Goal: Information Seeking & Learning: Understand process/instructions

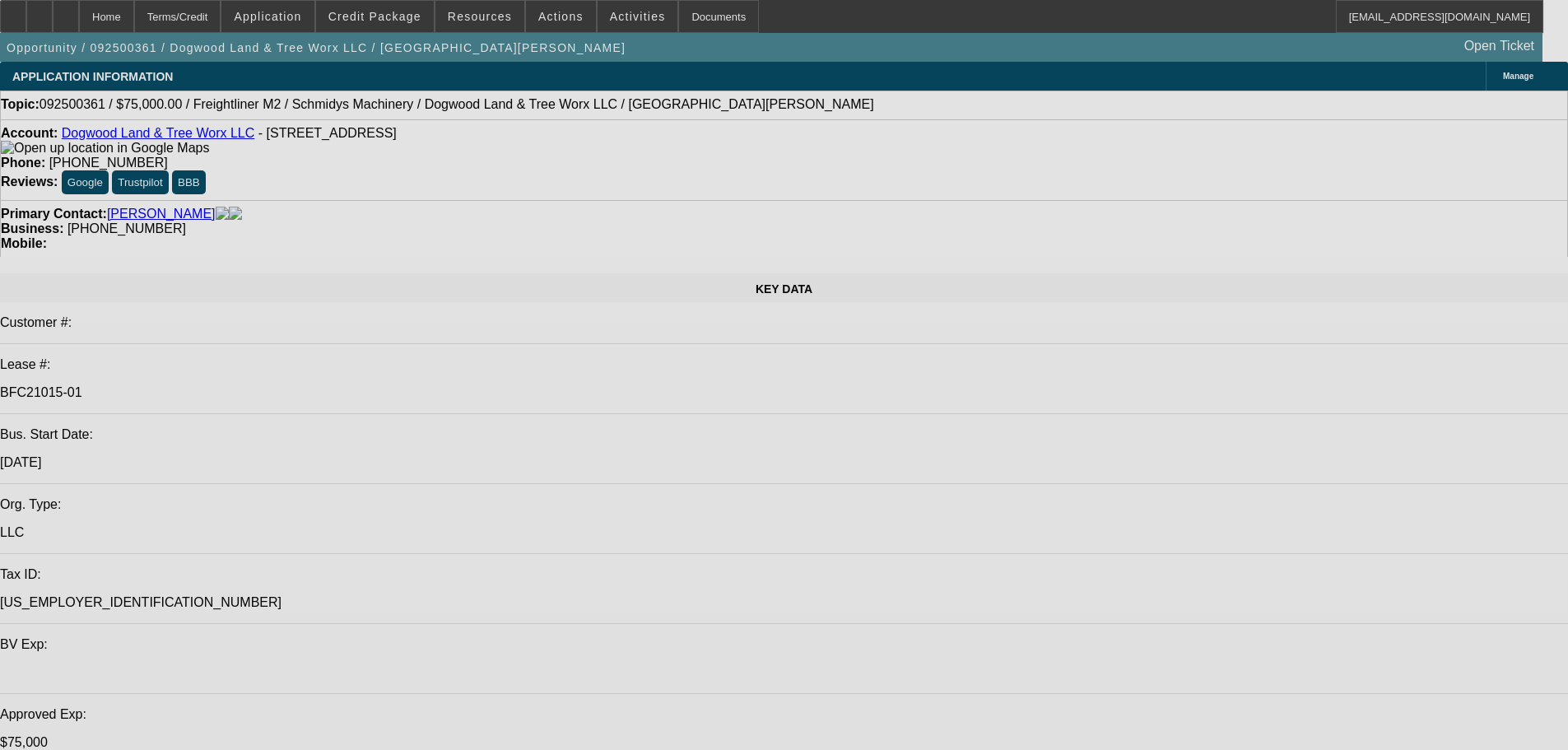
select select "0"
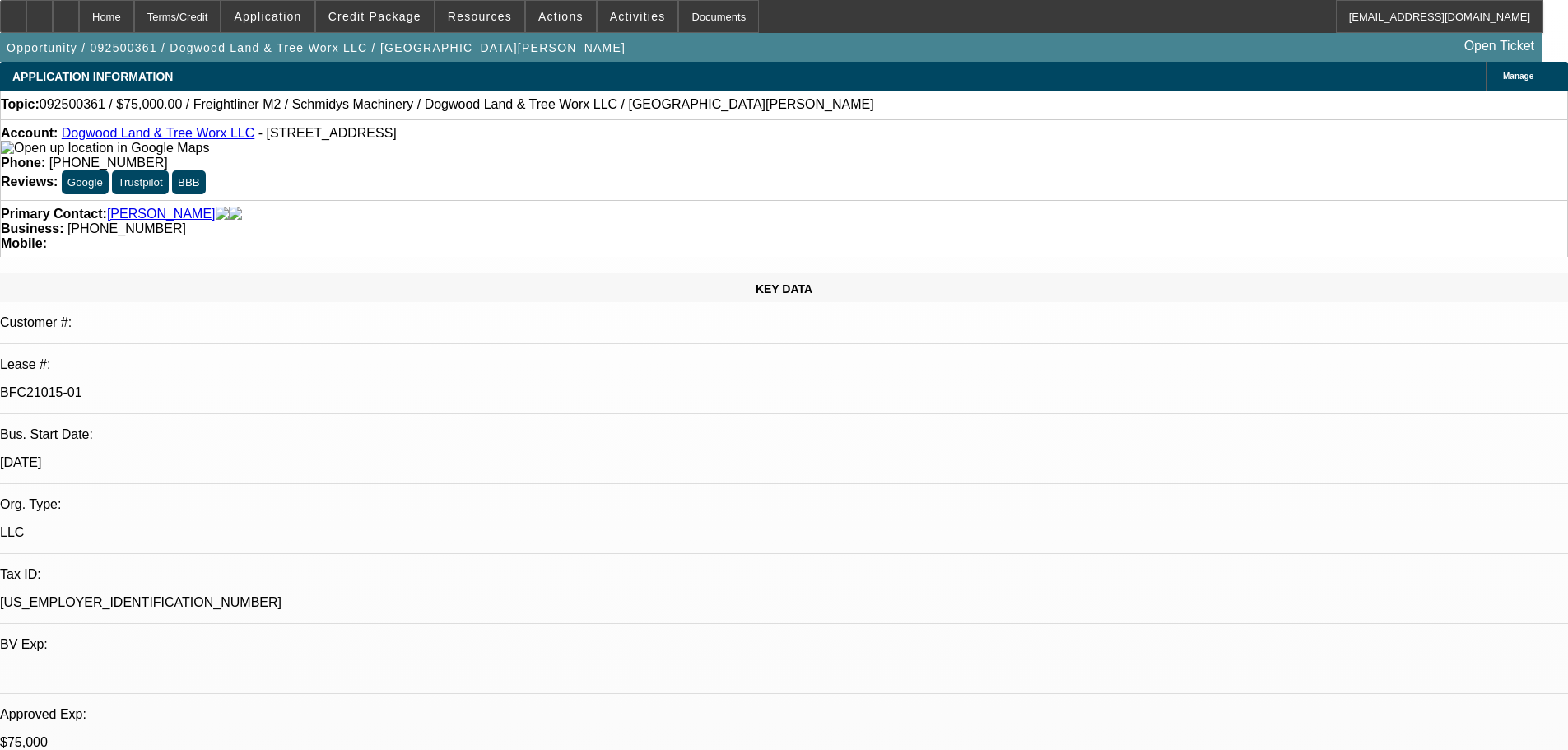
select select "0"
select select "3"
select select "0"
select select "6"
select select "0"
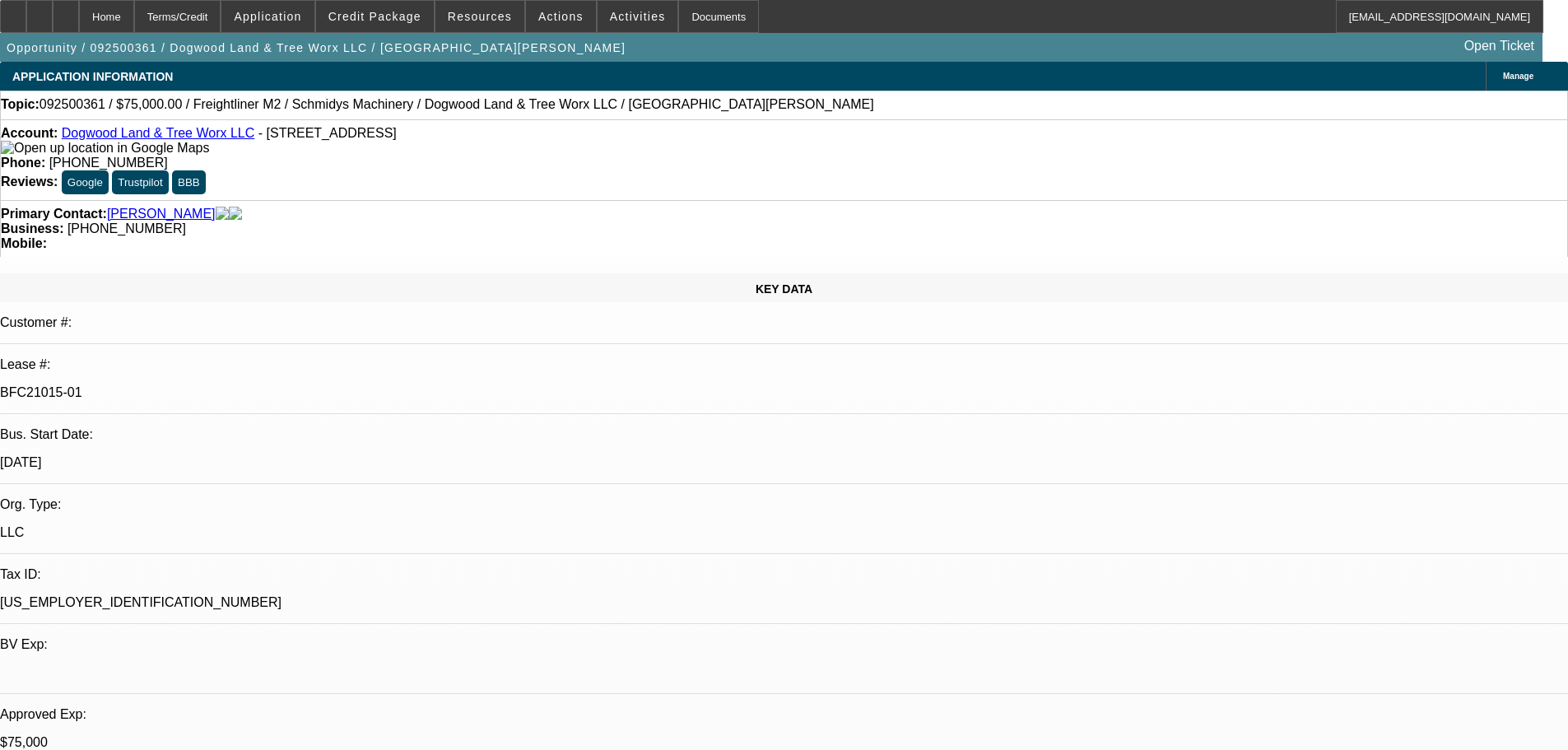
select select "0"
select select "3"
select select "0"
select select "6"
select select "0"
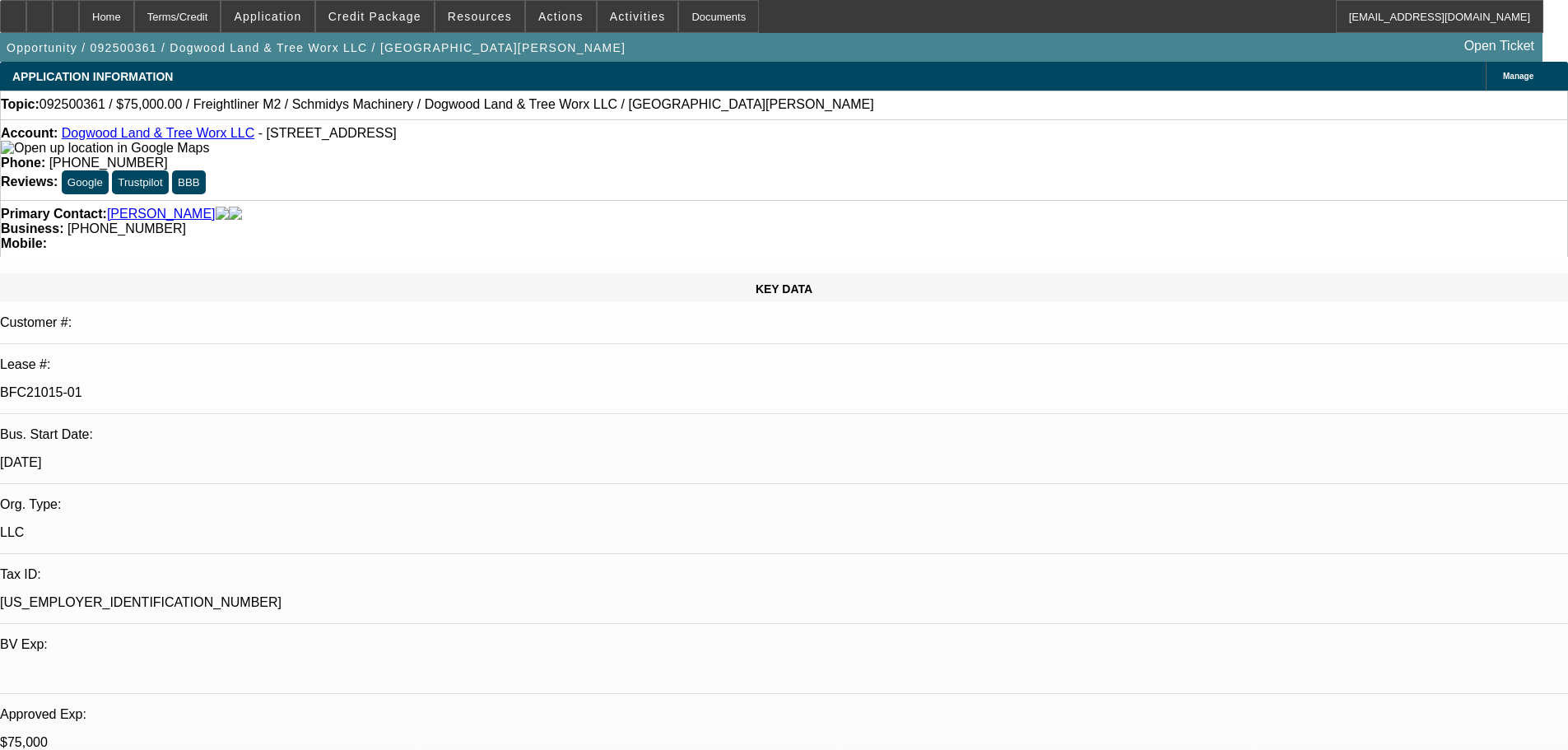
select select "0"
select select "3"
select select "0"
select select "6"
select select "0"
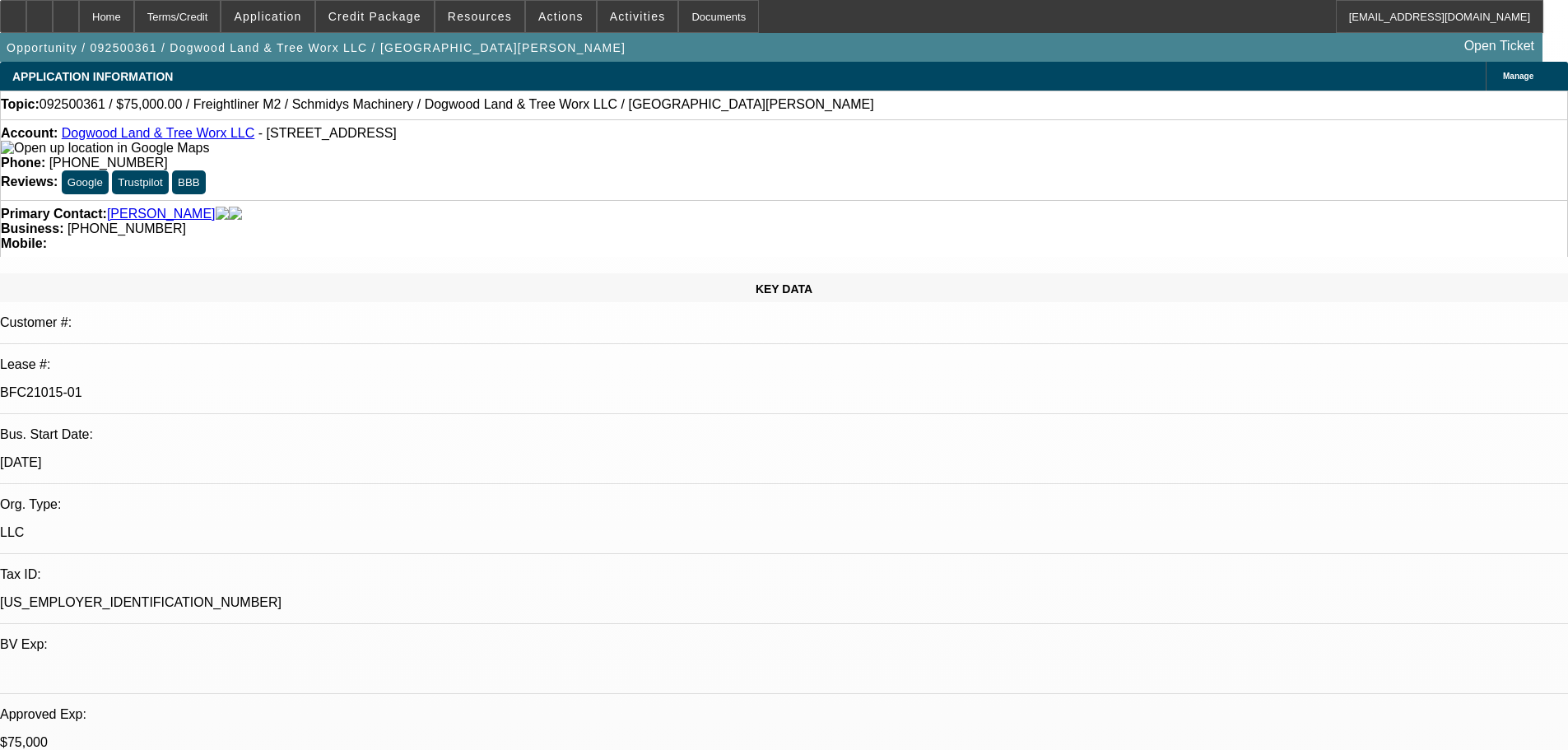
select select "0"
select select "3"
select select "0"
select select "6"
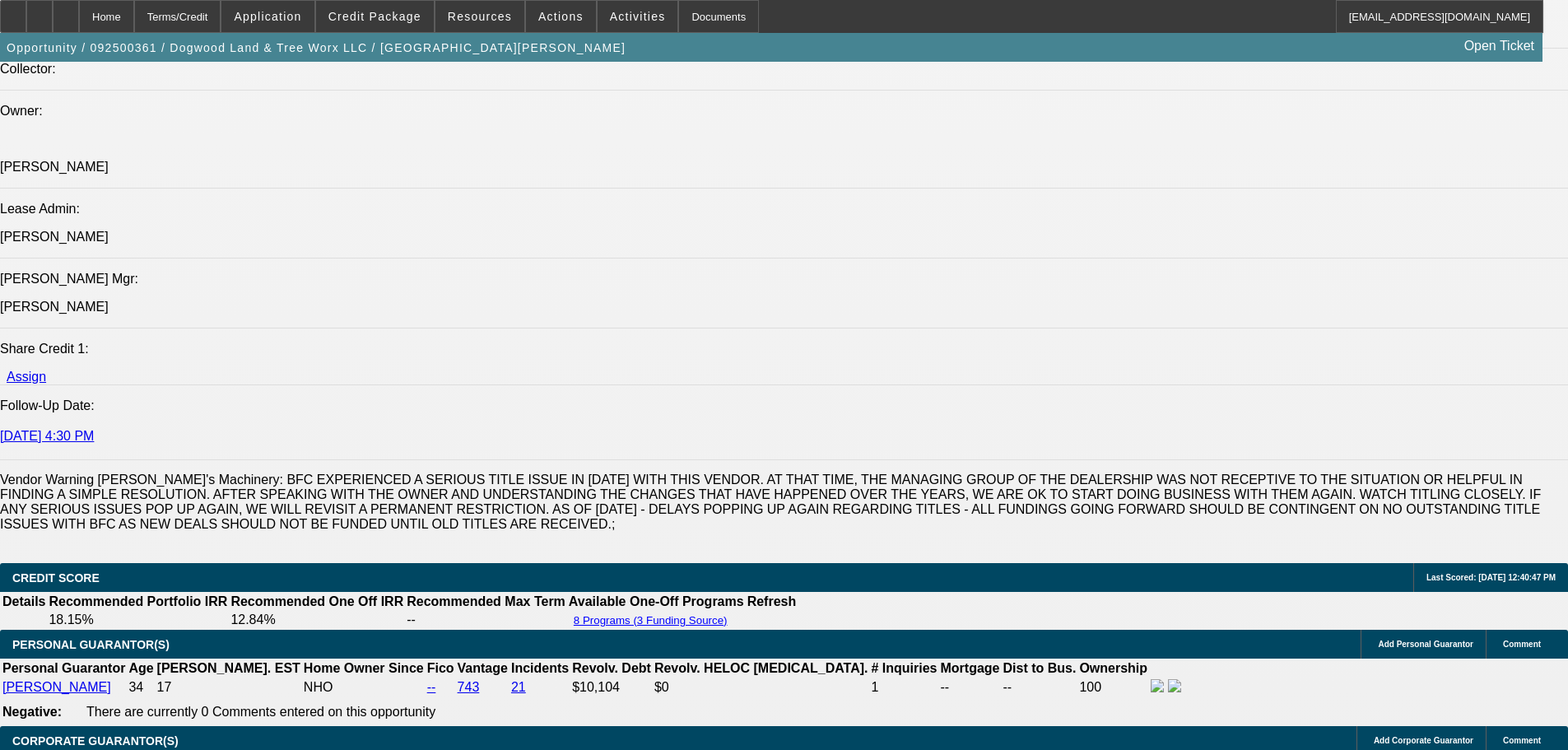
scroll to position [2051, 0]
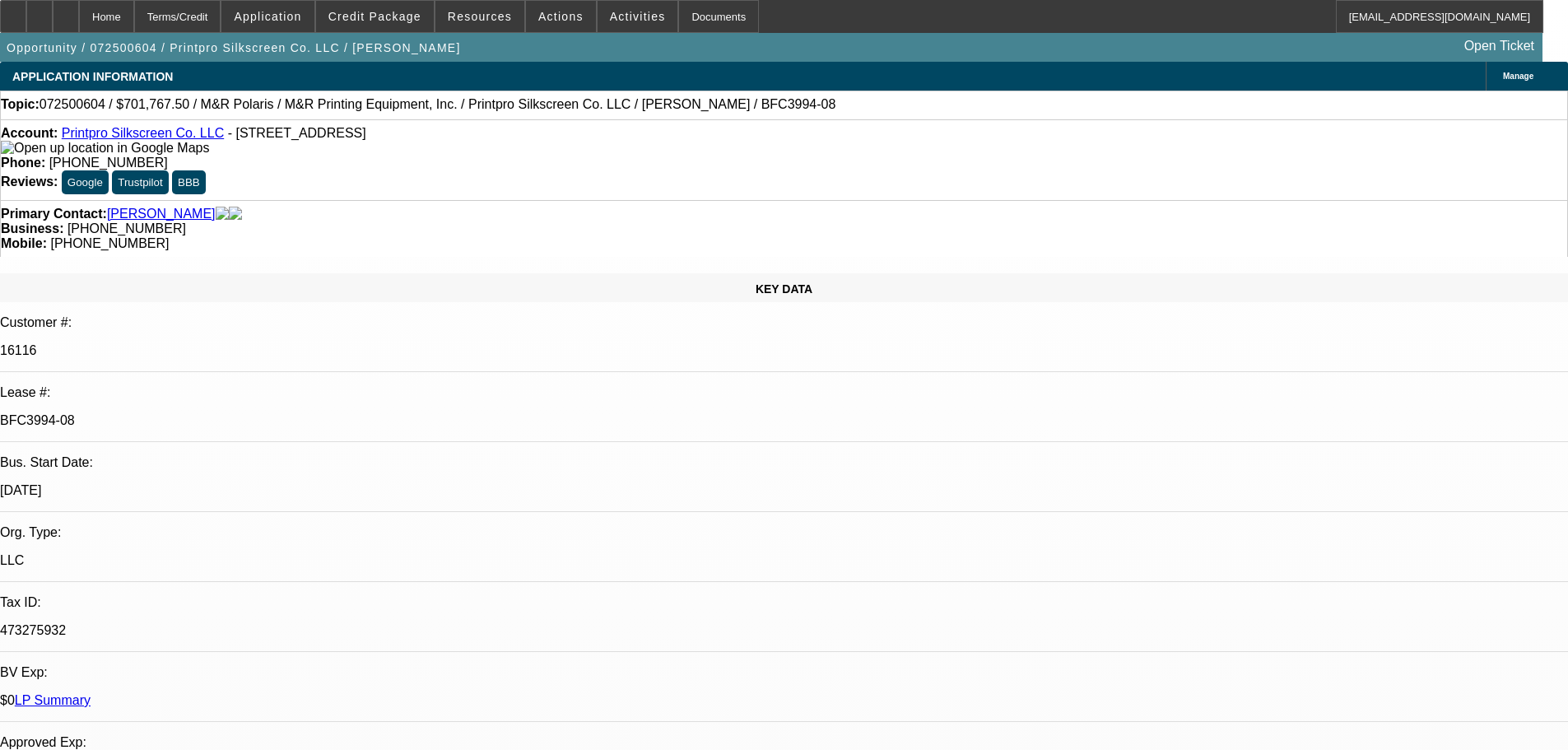
select select "0"
select select "6"
select select "0"
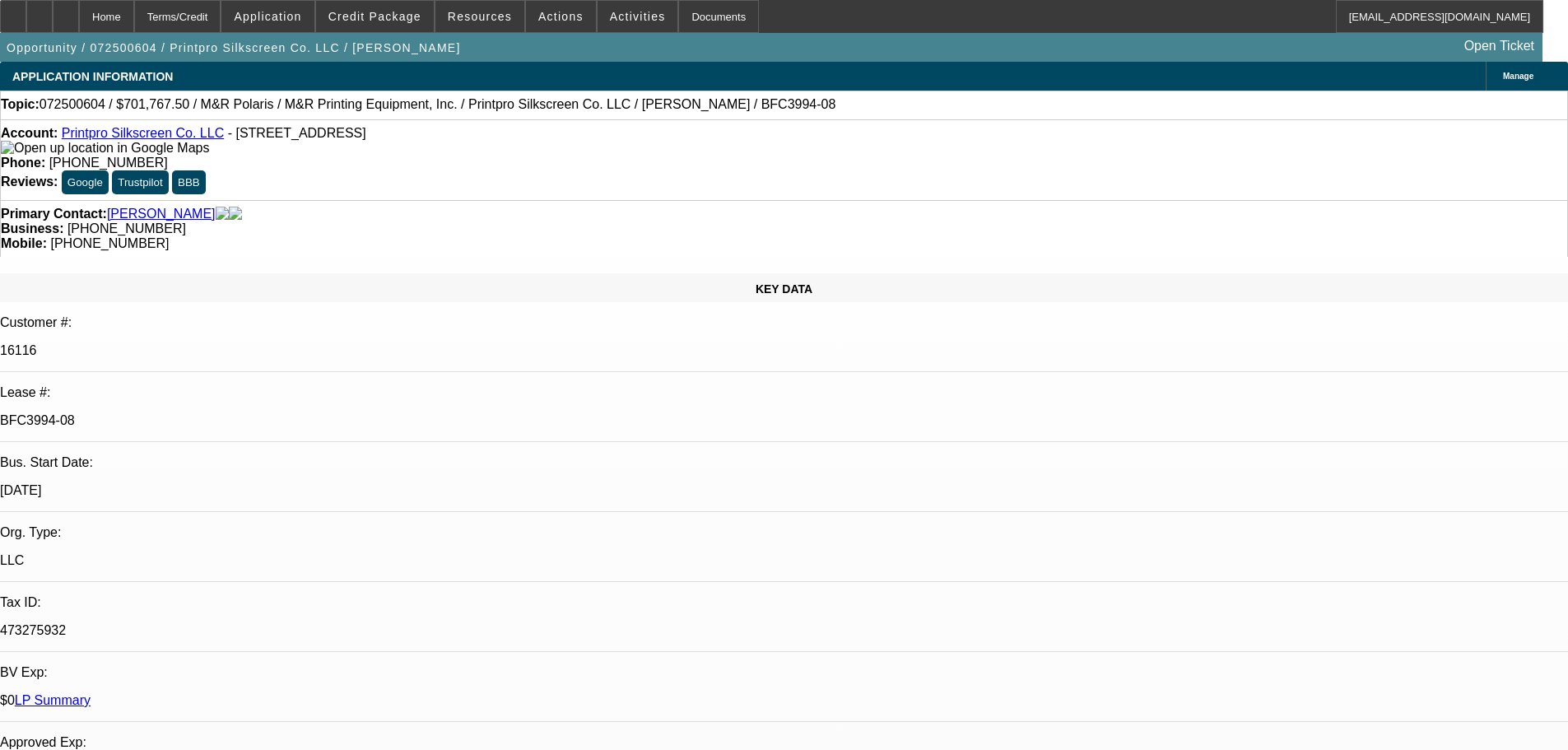
select select "0"
select select "6"
select select "0"
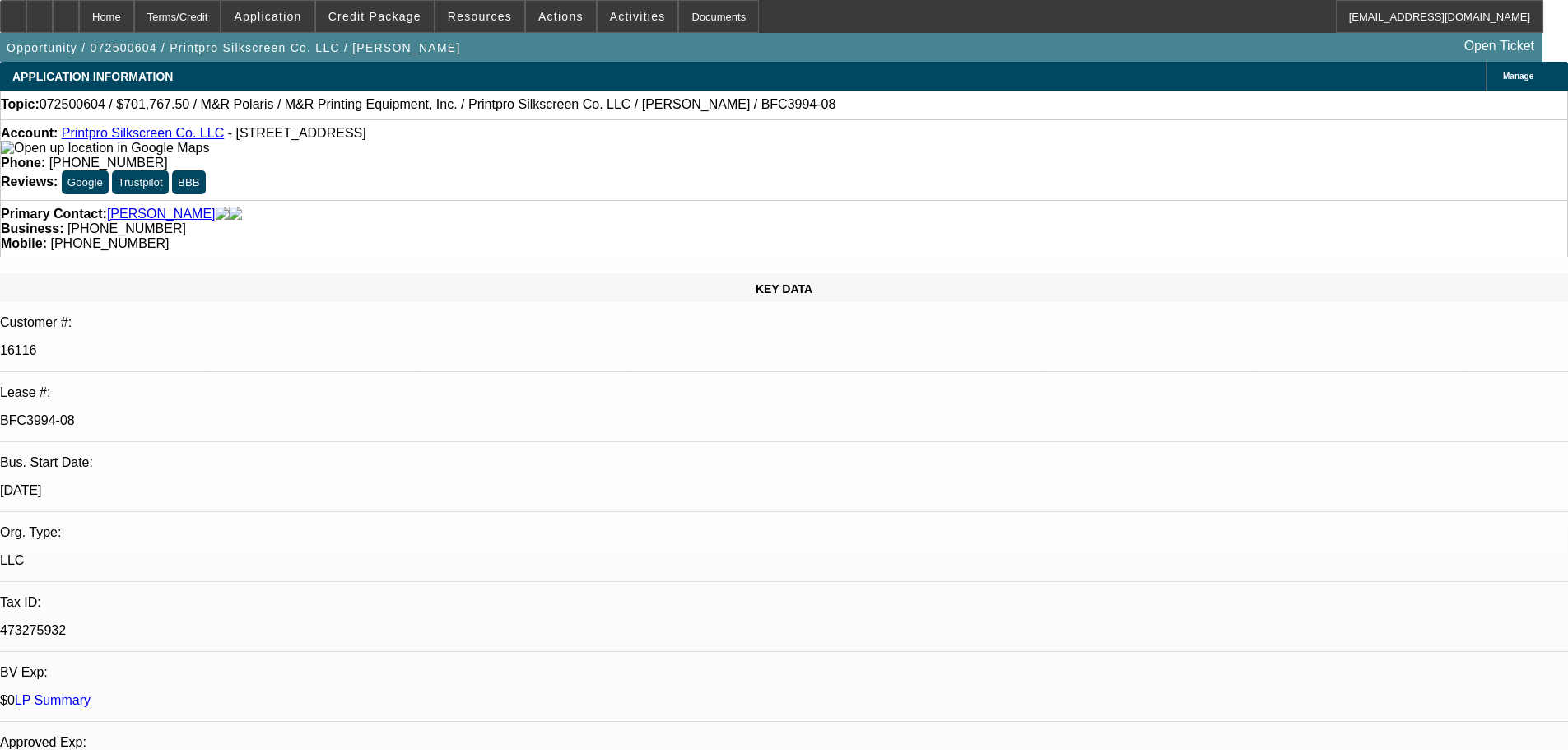
select select "0"
select select "6"
select select "0"
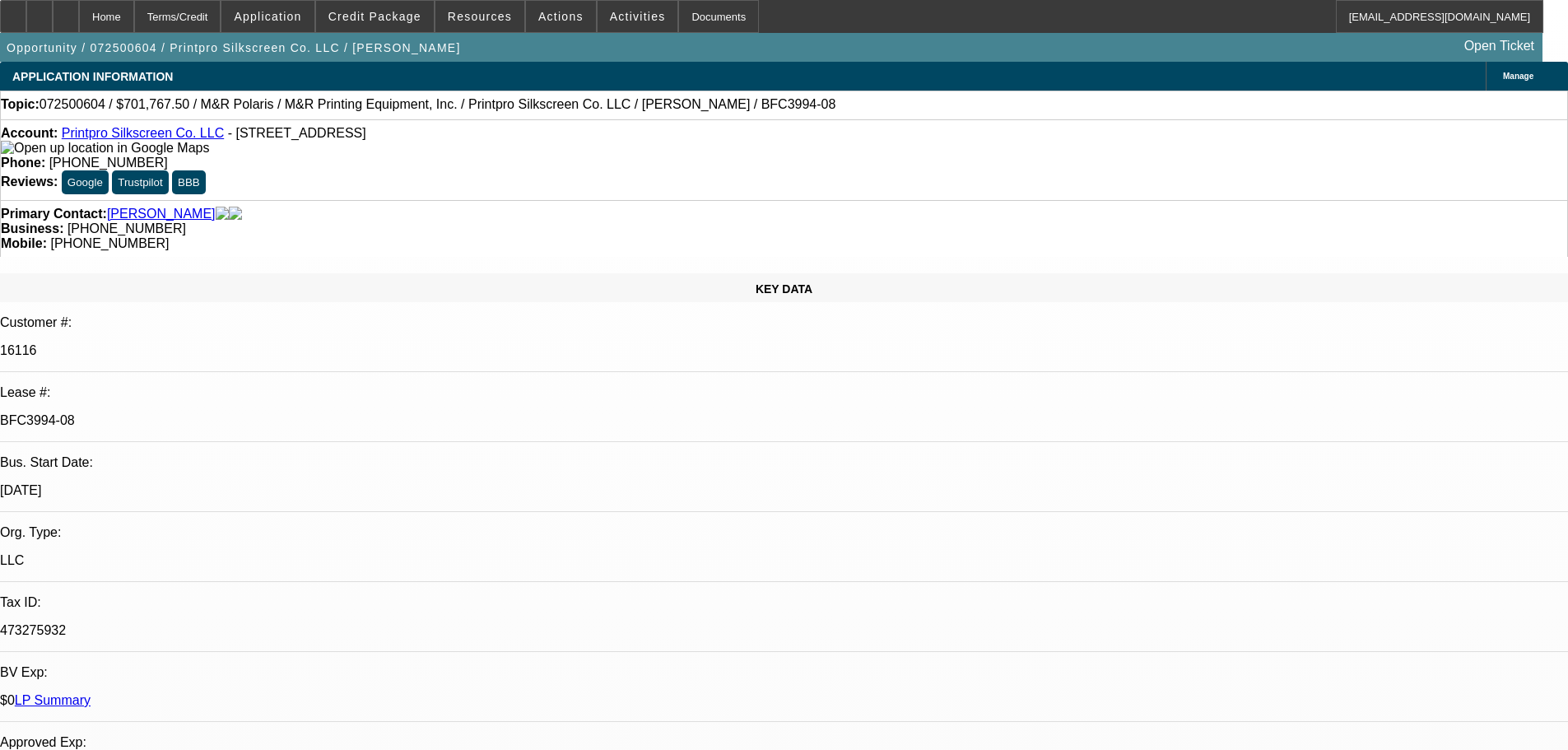
select select "6"
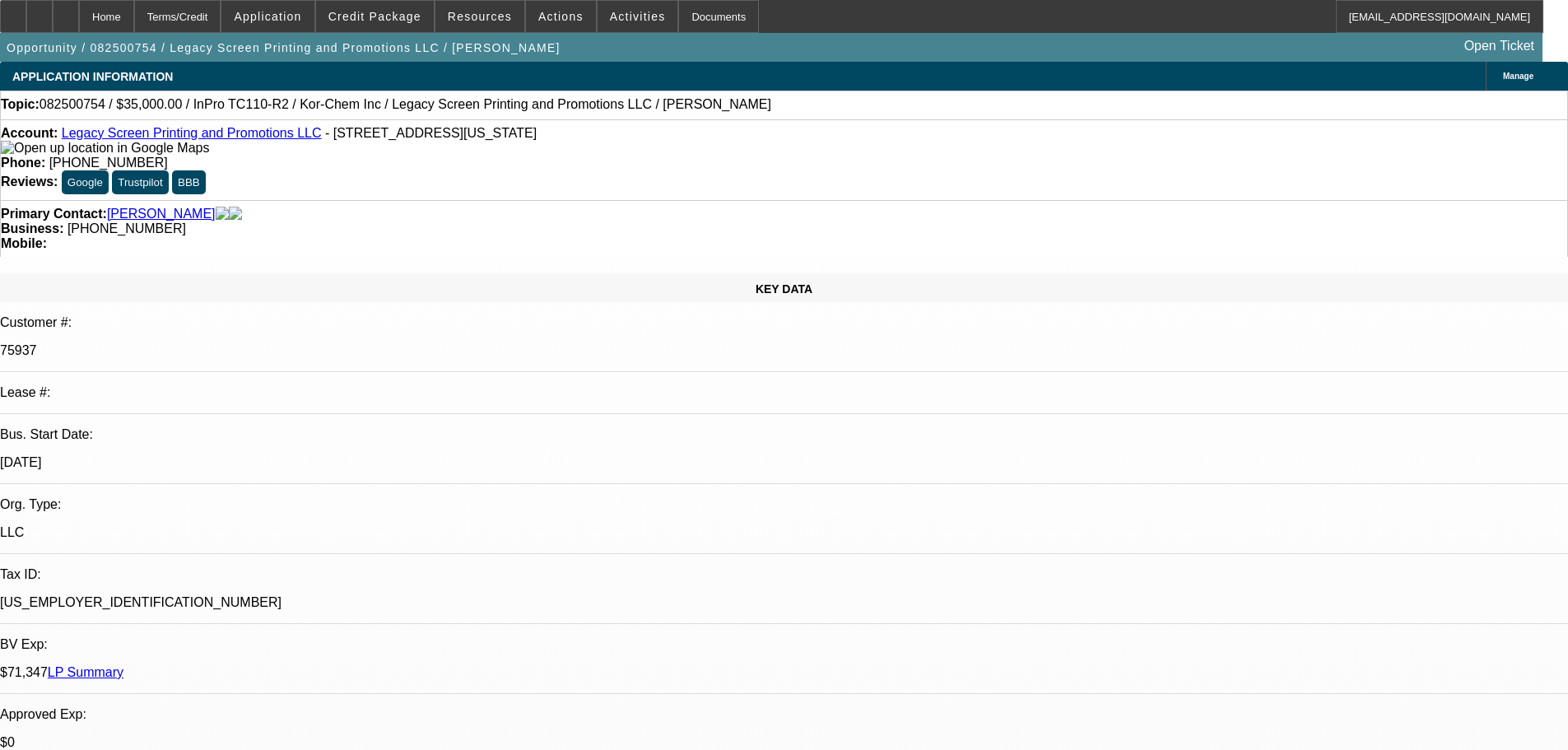
select select "0"
select select "2"
select select "0"
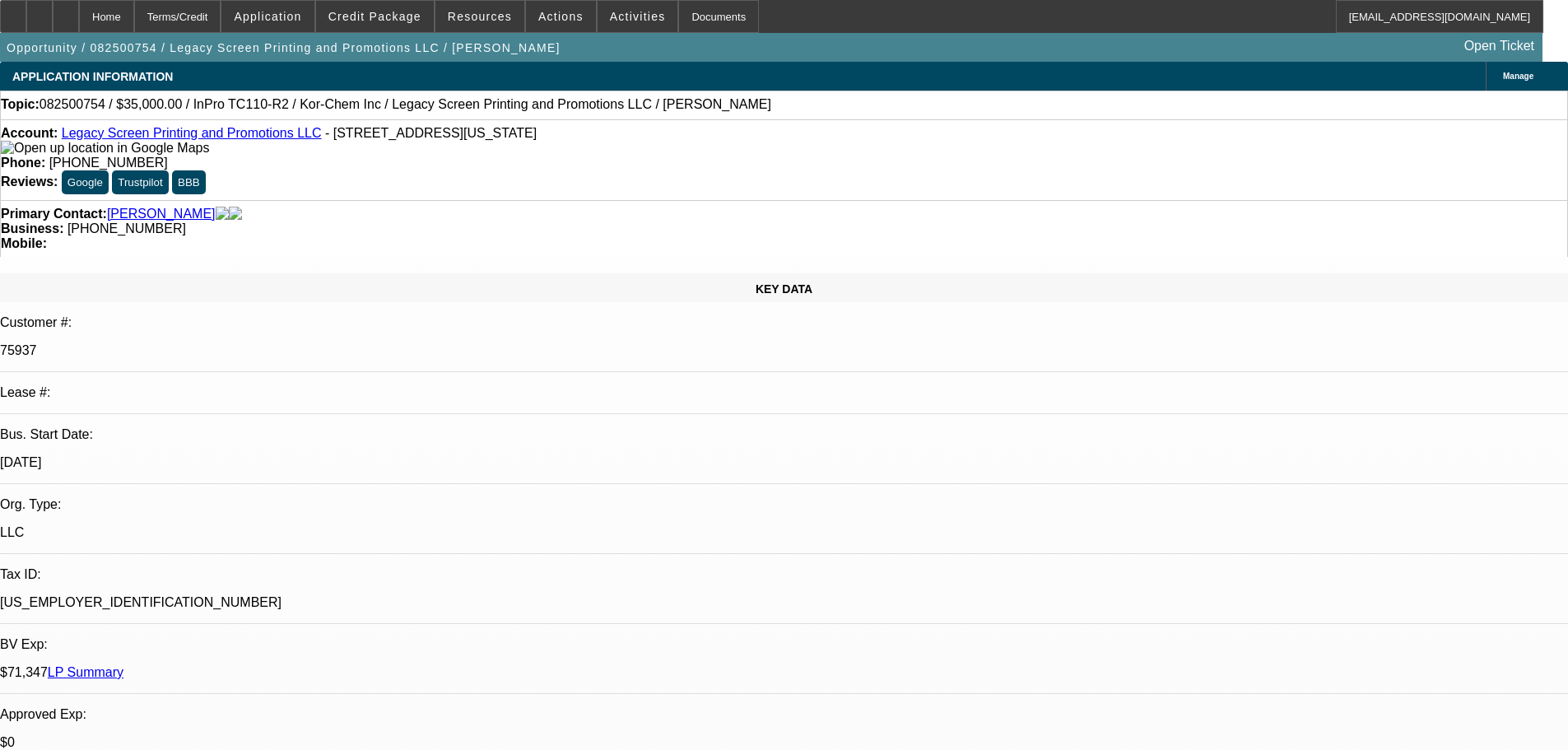
select select "0"
select select "2"
select select "0"
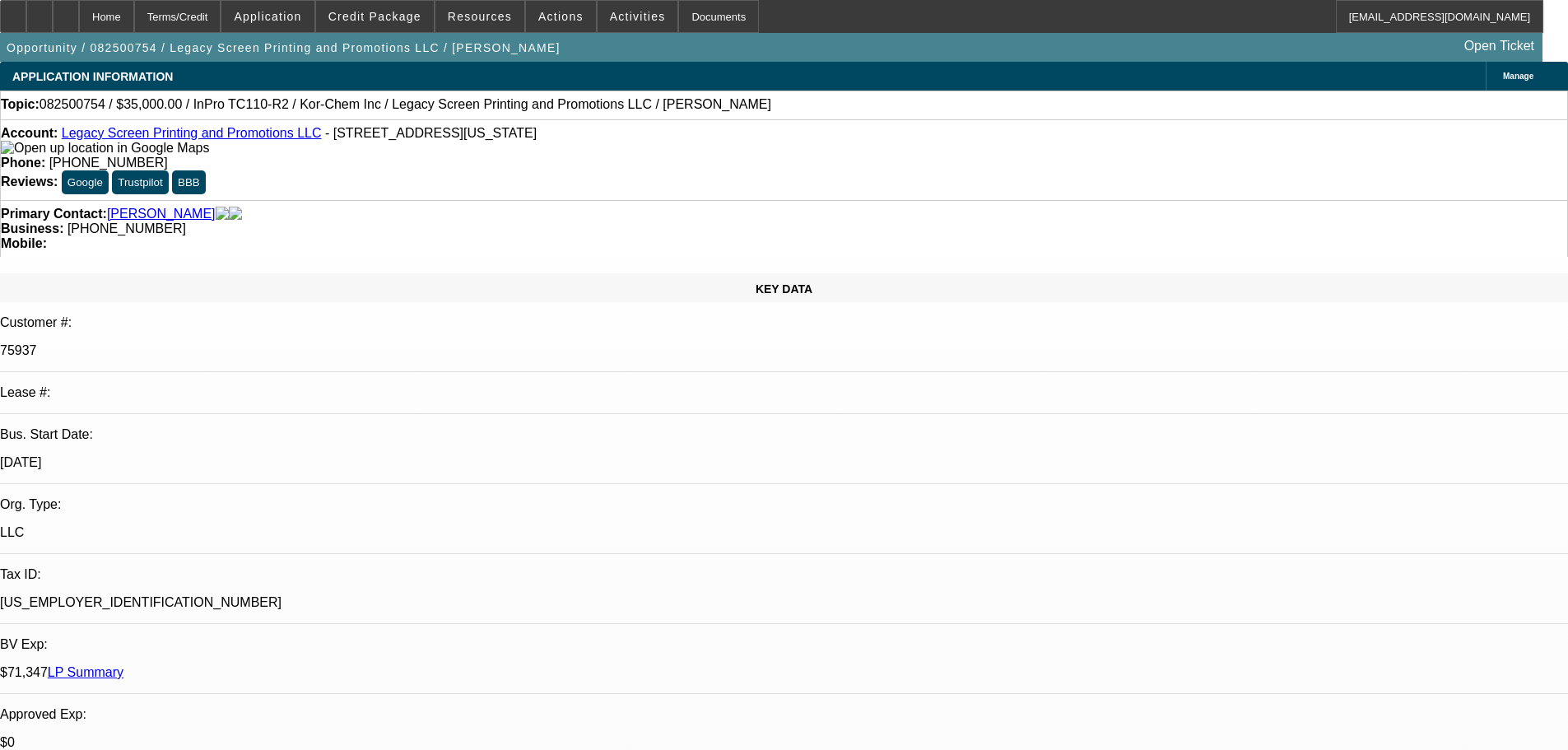
select select "0"
select select "2"
select select "0"
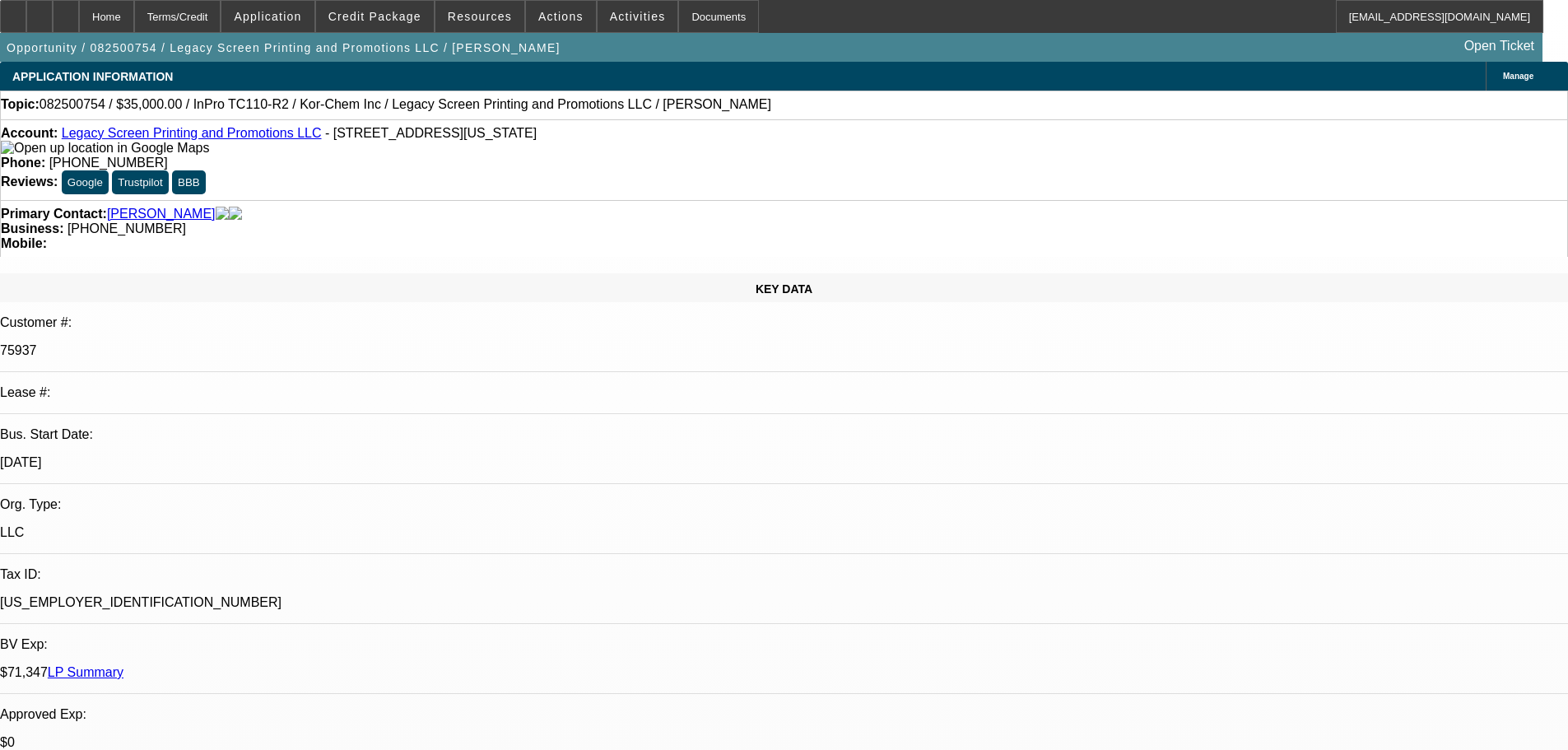
select select "2"
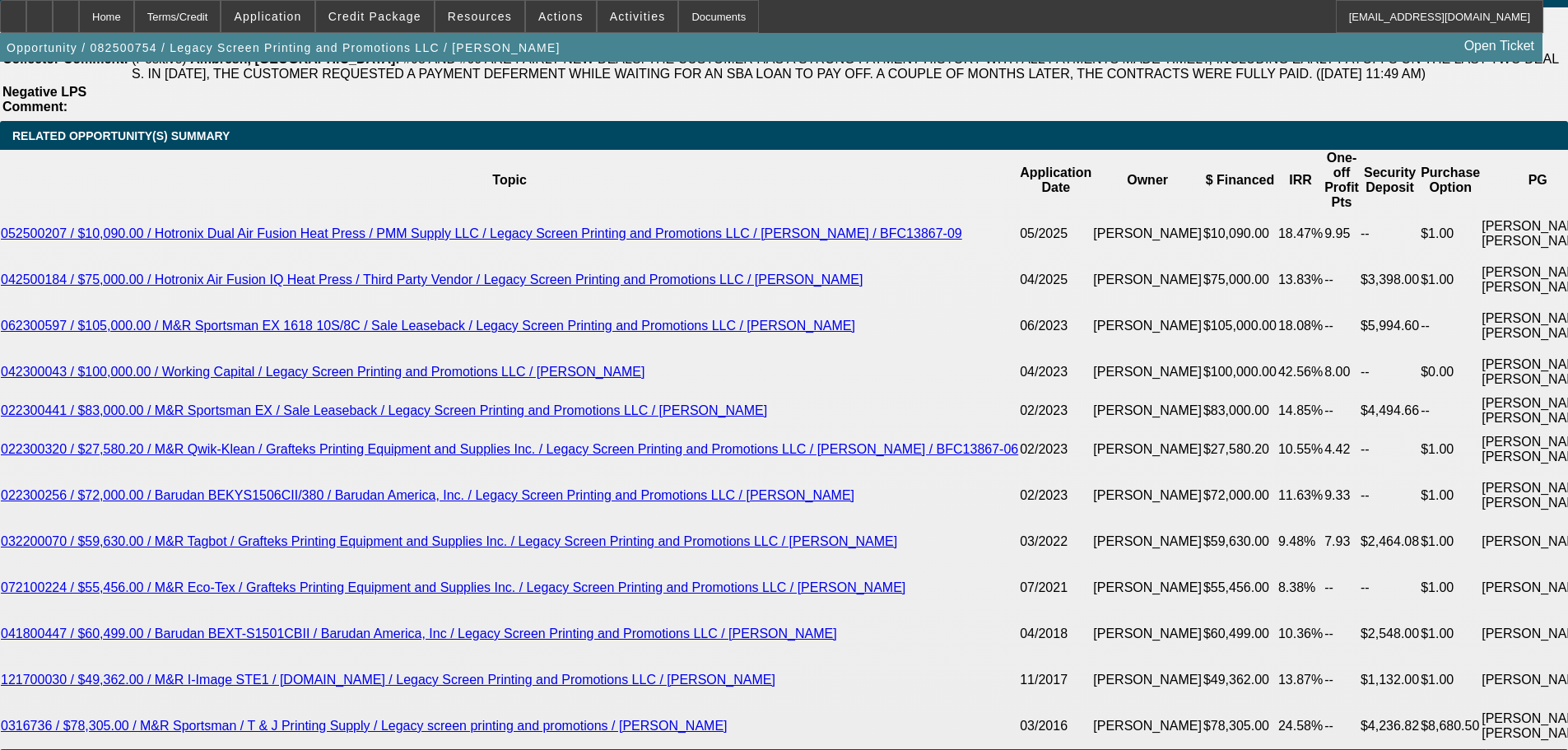
scroll to position [3082, 0]
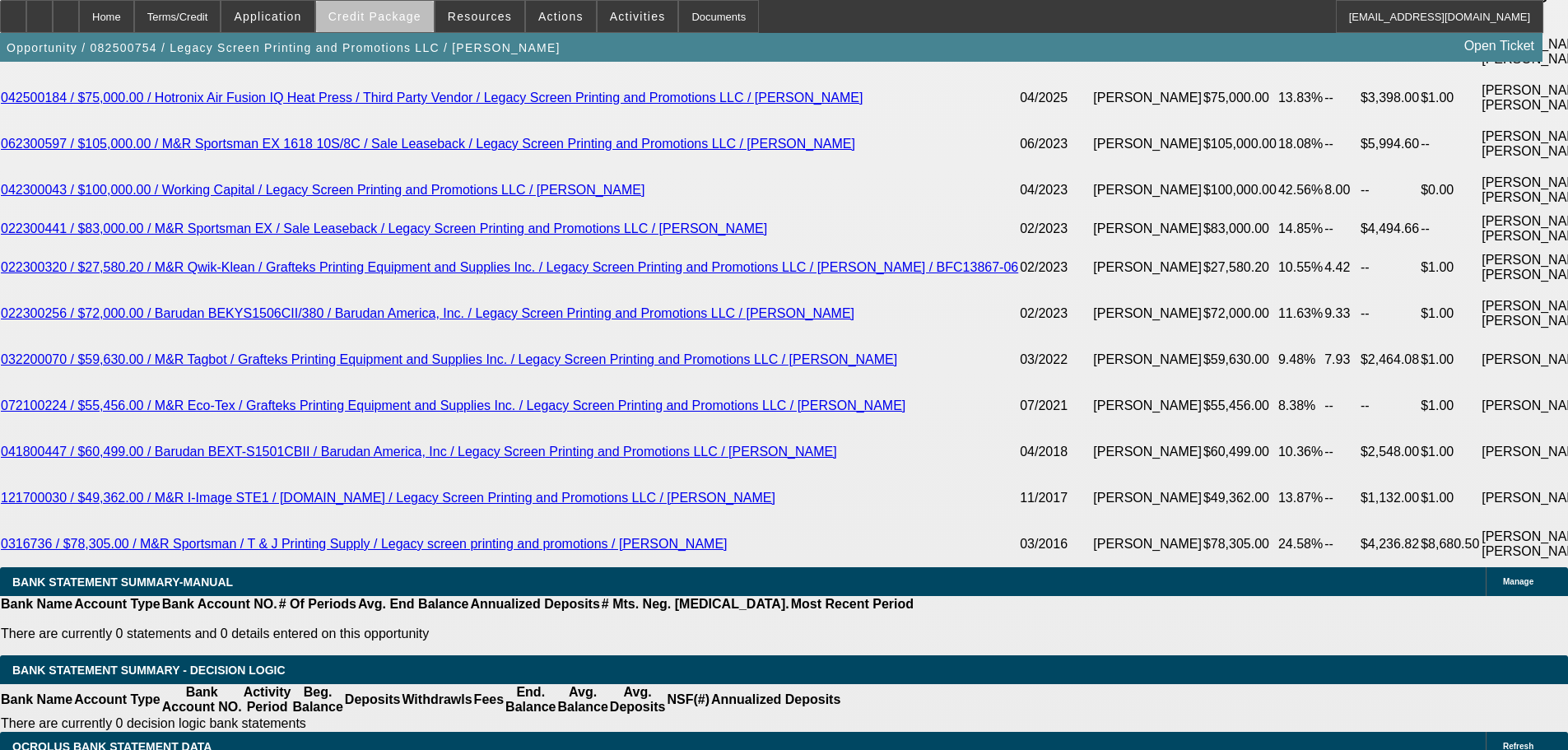
click at [409, 19] on span "Credit Package" at bounding box center [375, 16] width 93 height 13
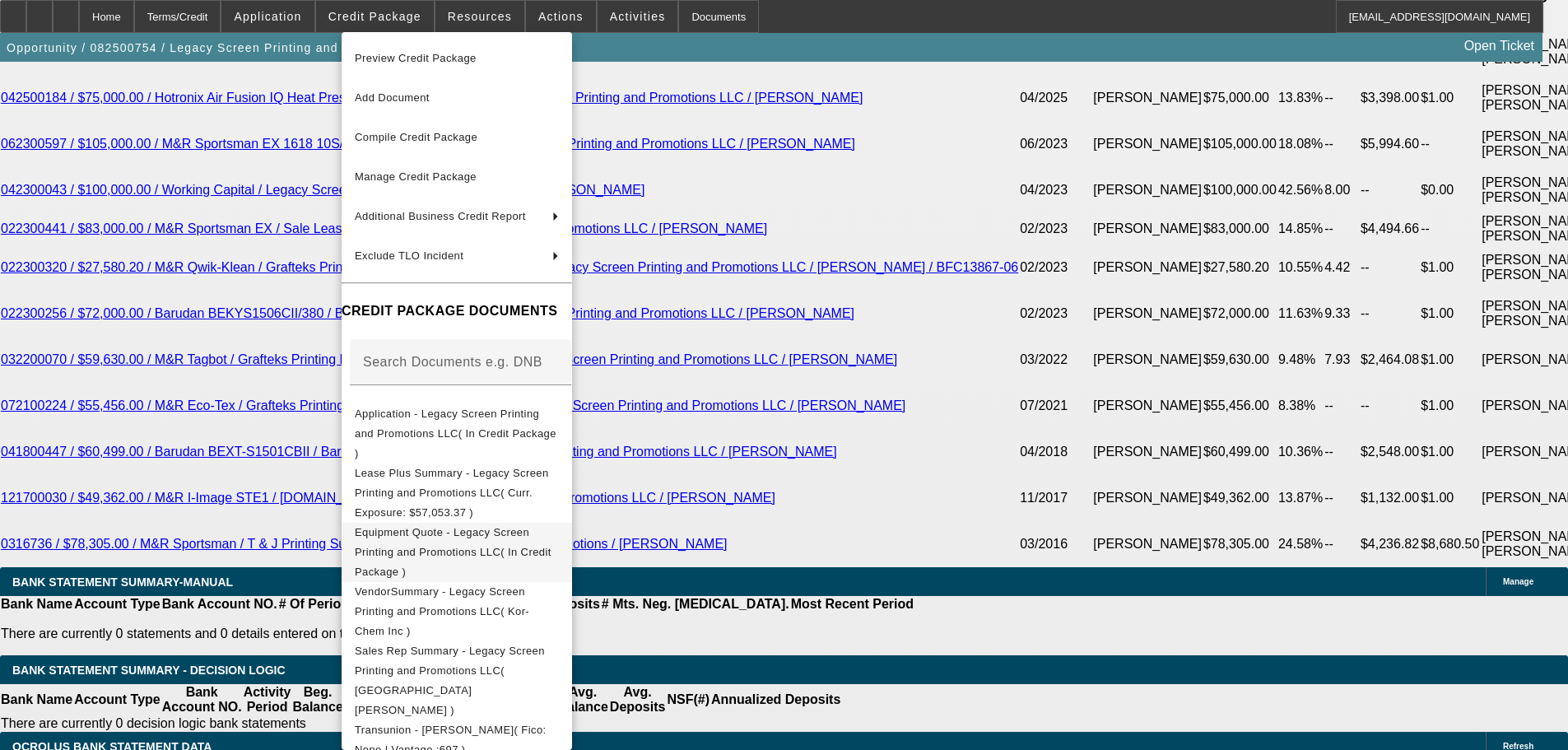
click at [552, 526] on span "Equipment Quote - Legacy Screen Printing and Promotions LLC( In Credit Package )" at bounding box center [453, 552] width 196 height 52
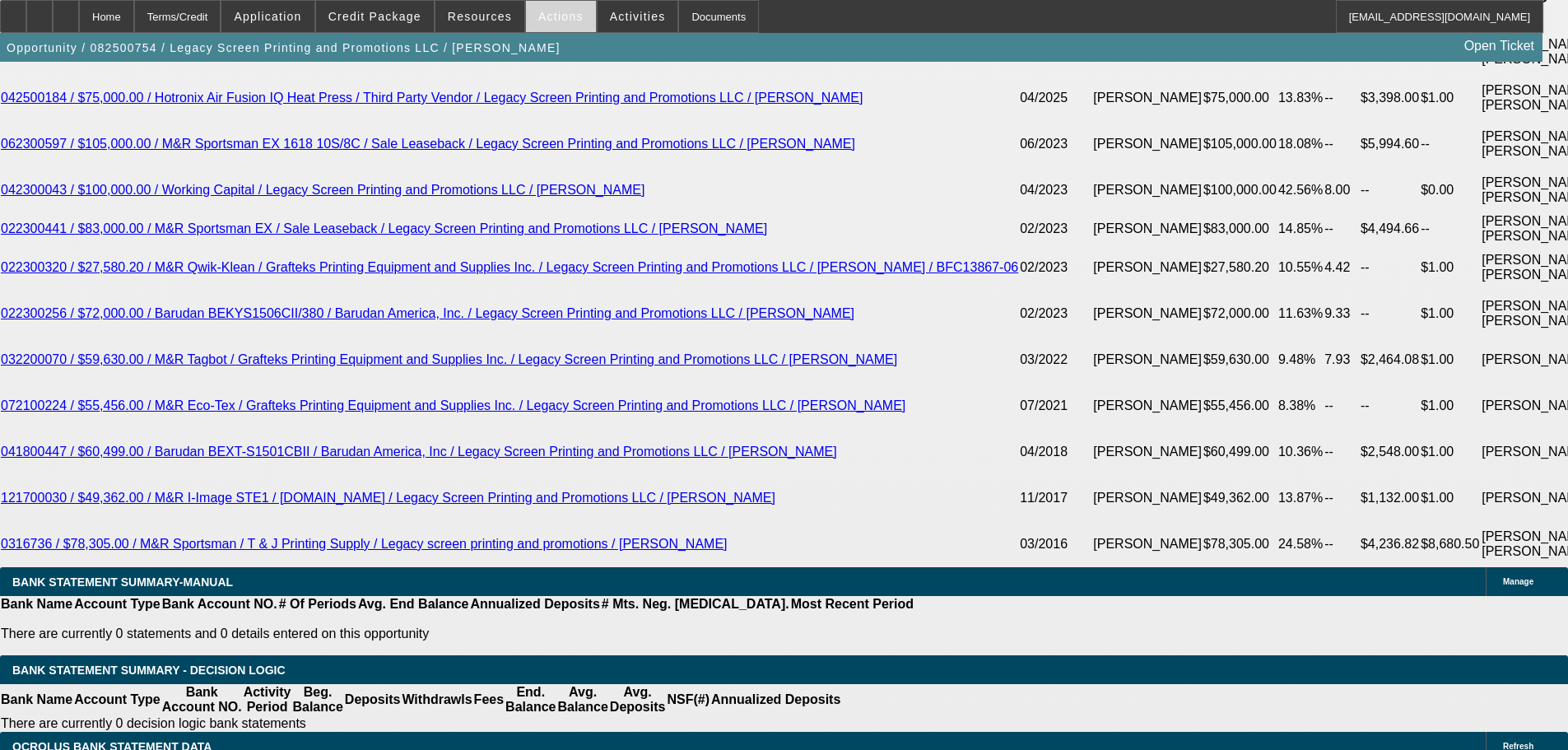
click at [546, 25] on span at bounding box center [560, 16] width 70 height 39
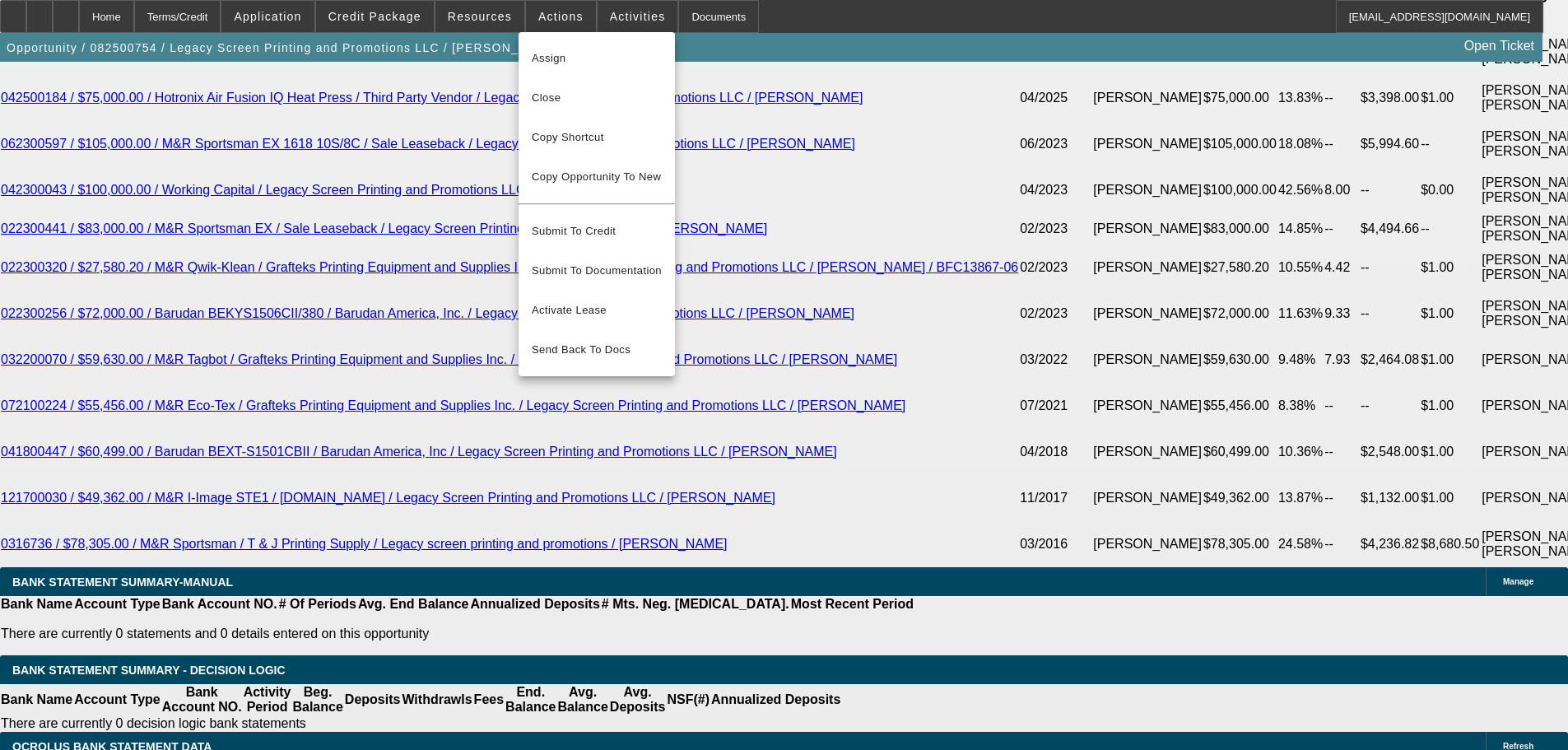
click at [184, 253] on div at bounding box center [784, 375] width 1568 height 750
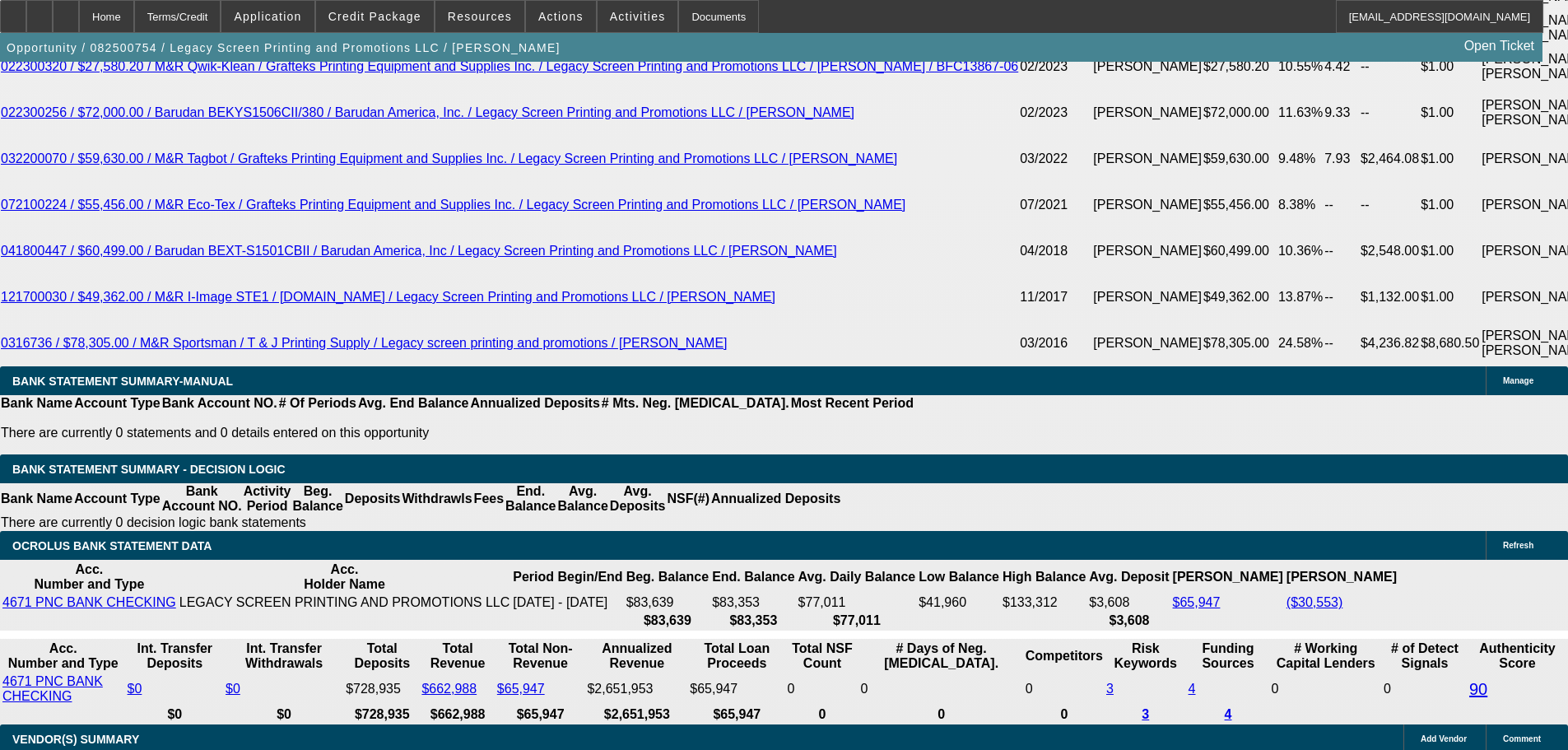
scroll to position [3555, 0]
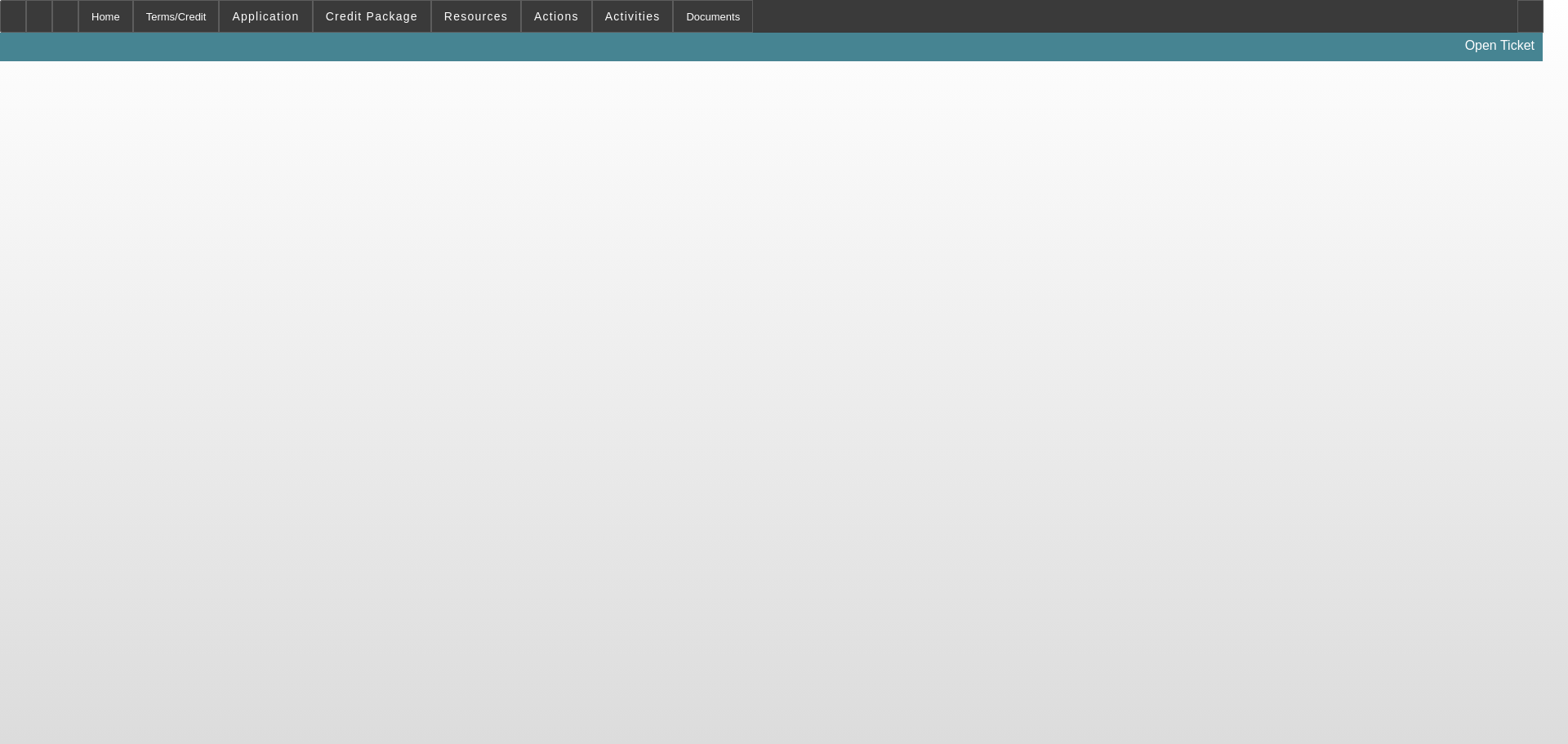
click at [1094, 331] on body "Home Terms/Credit Application Credit Package Resources Actions Activities Docum…" at bounding box center [784, 372] width 1568 height 744
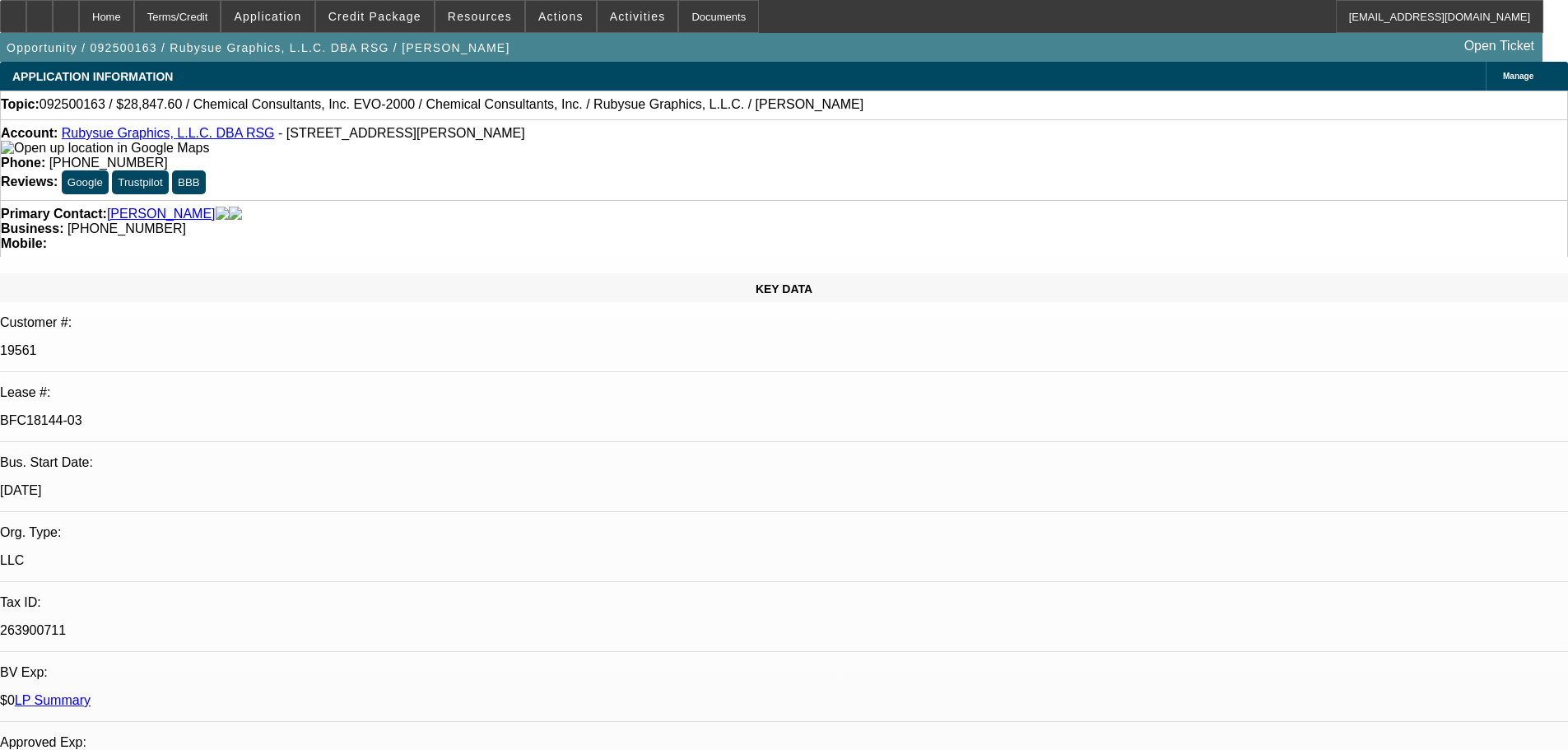
select select "0"
select select "2"
select select "0"
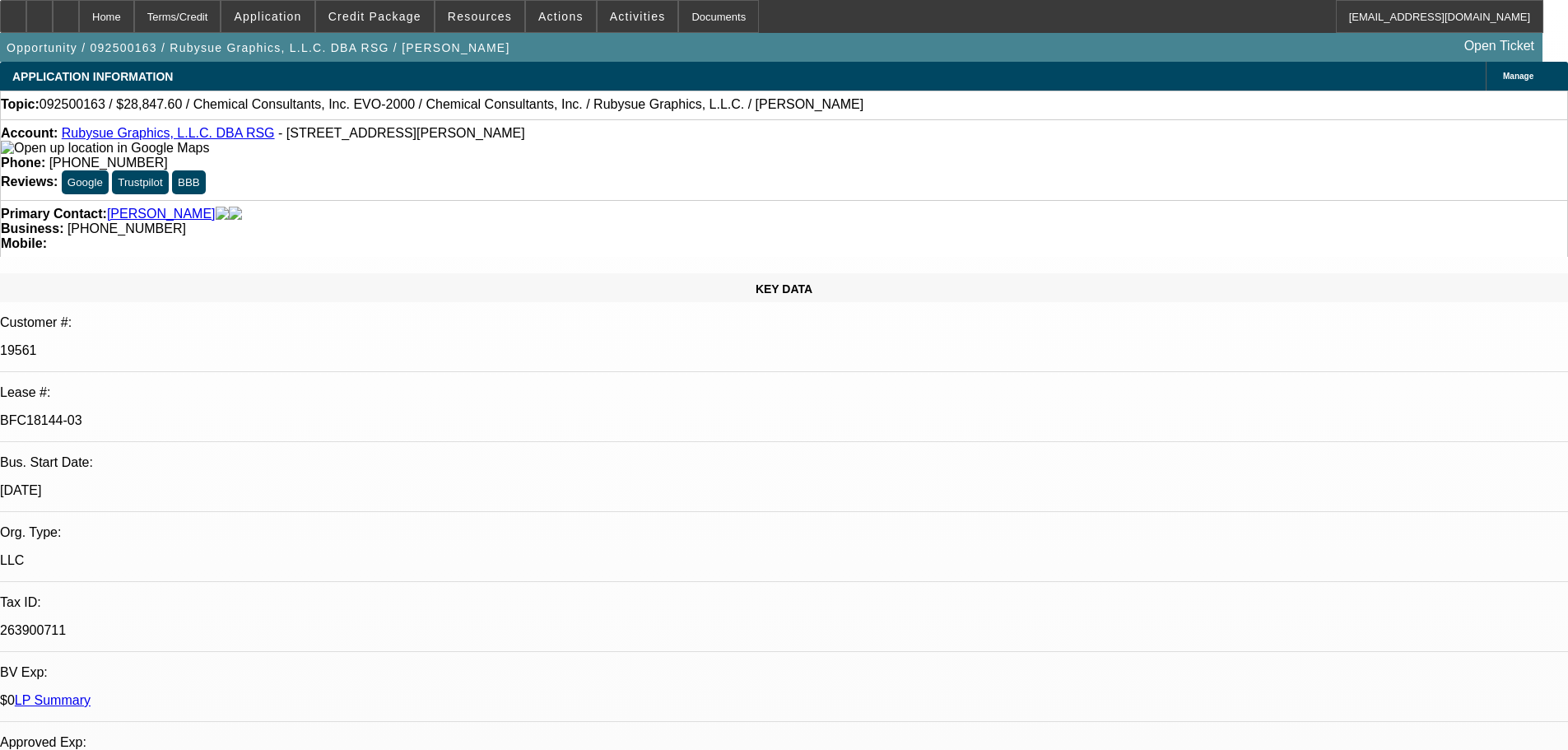
select select "0"
select select "2"
select select "0"
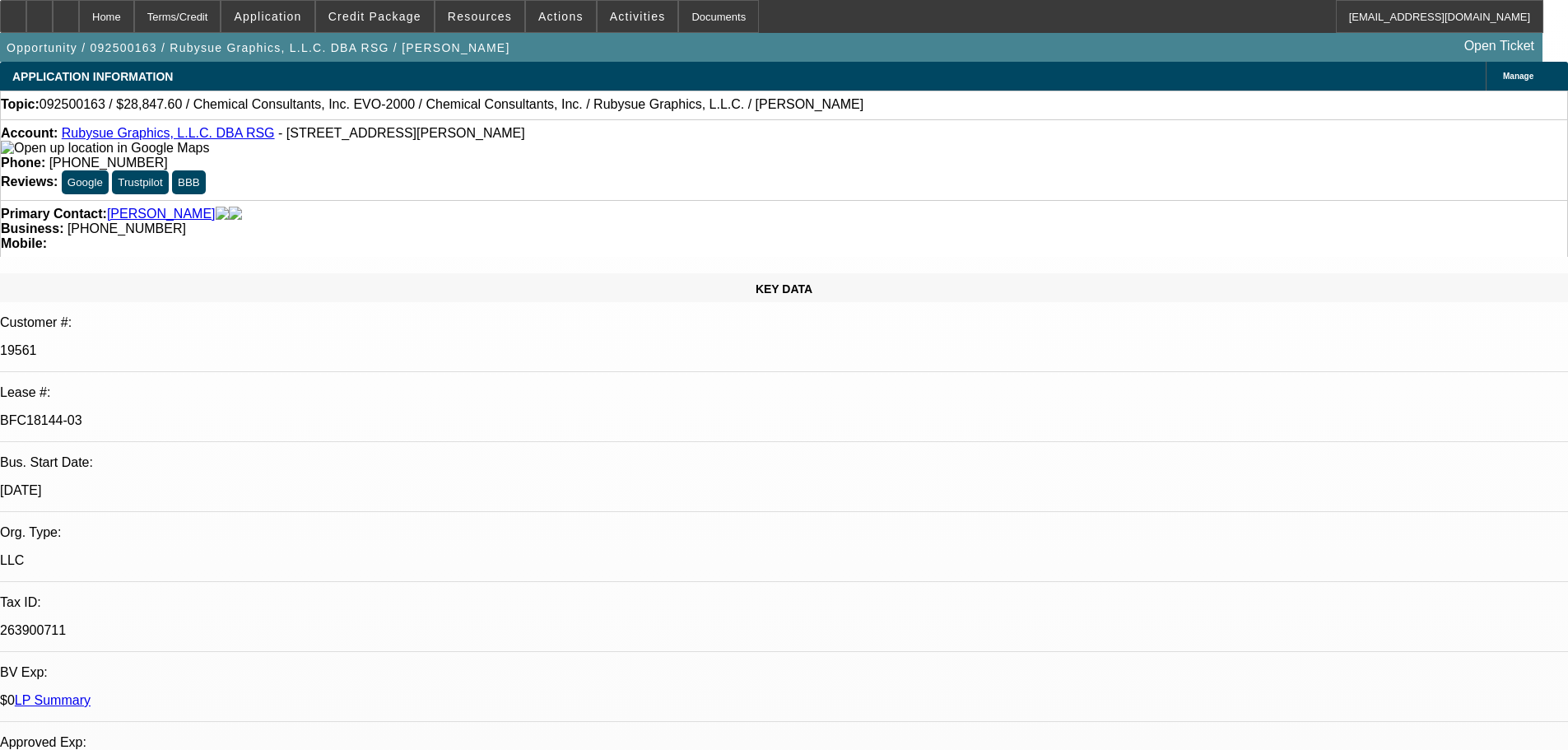
select select "0"
select select "2"
select select "0"
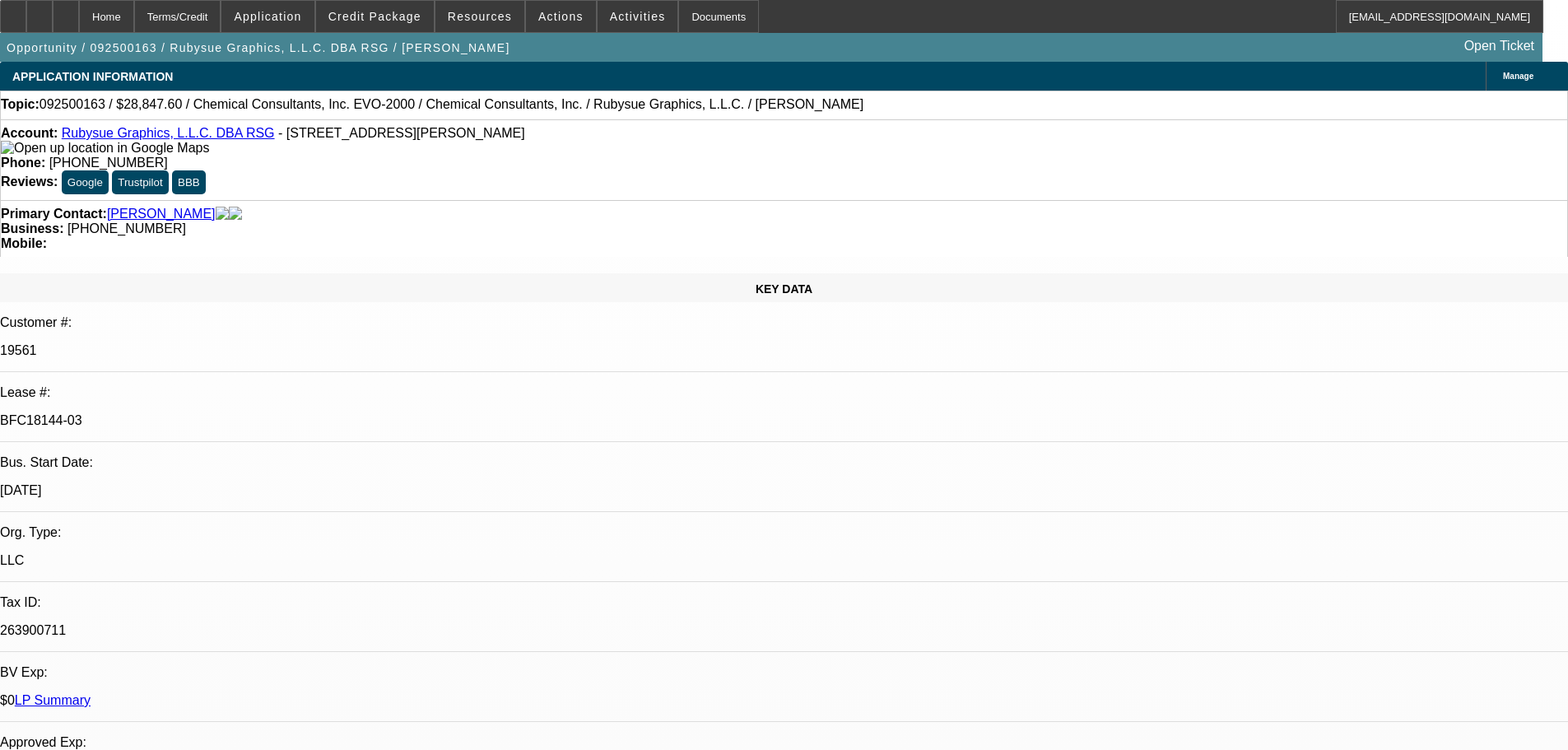
select select "2"
click at [387, 21] on span "Credit Package" at bounding box center [375, 16] width 93 height 13
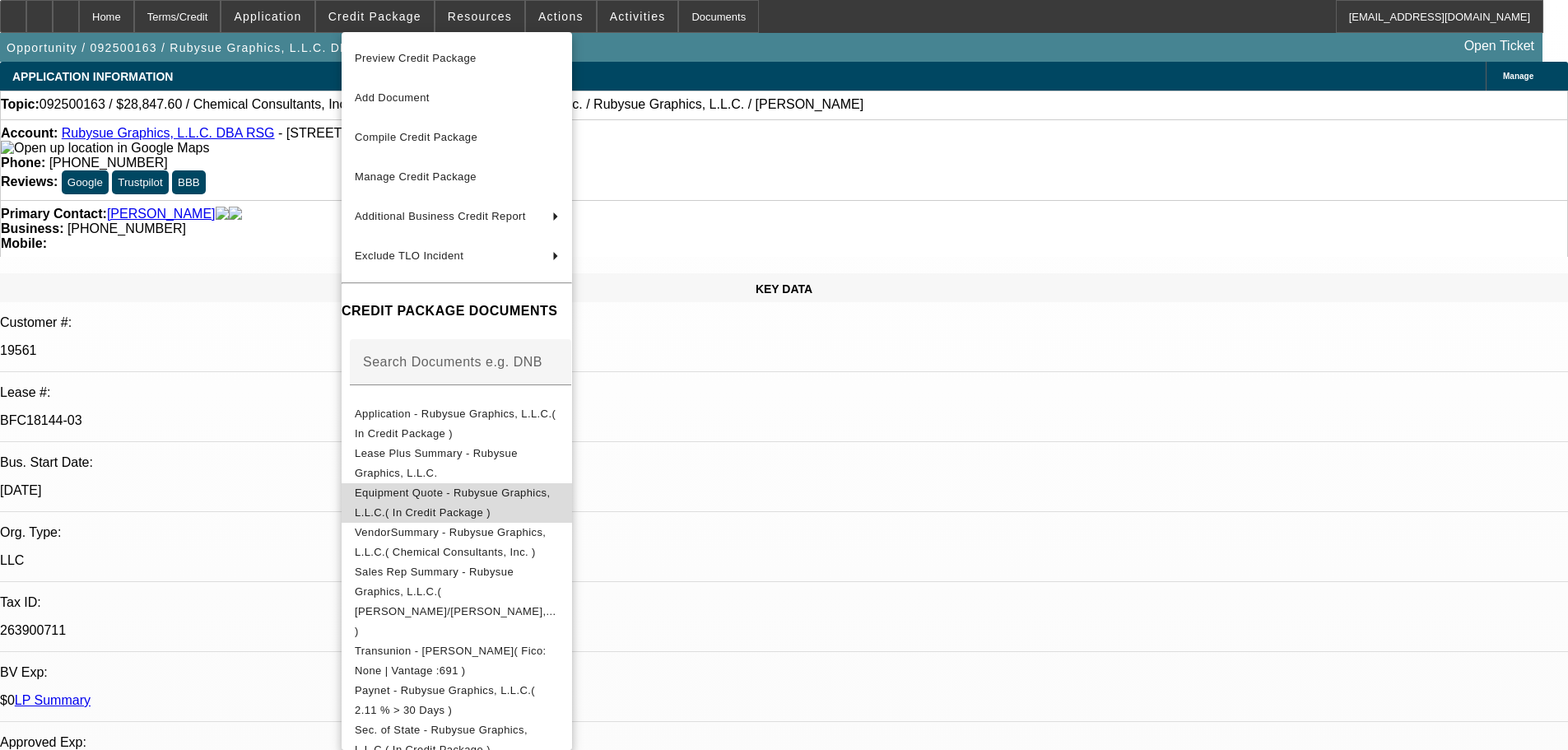
click at [542, 498] on span "Equipment Quote - Rubysue Graphics, L.L.C.( In Credit Package )" at bounding box center [453, 503] width 196 height 32
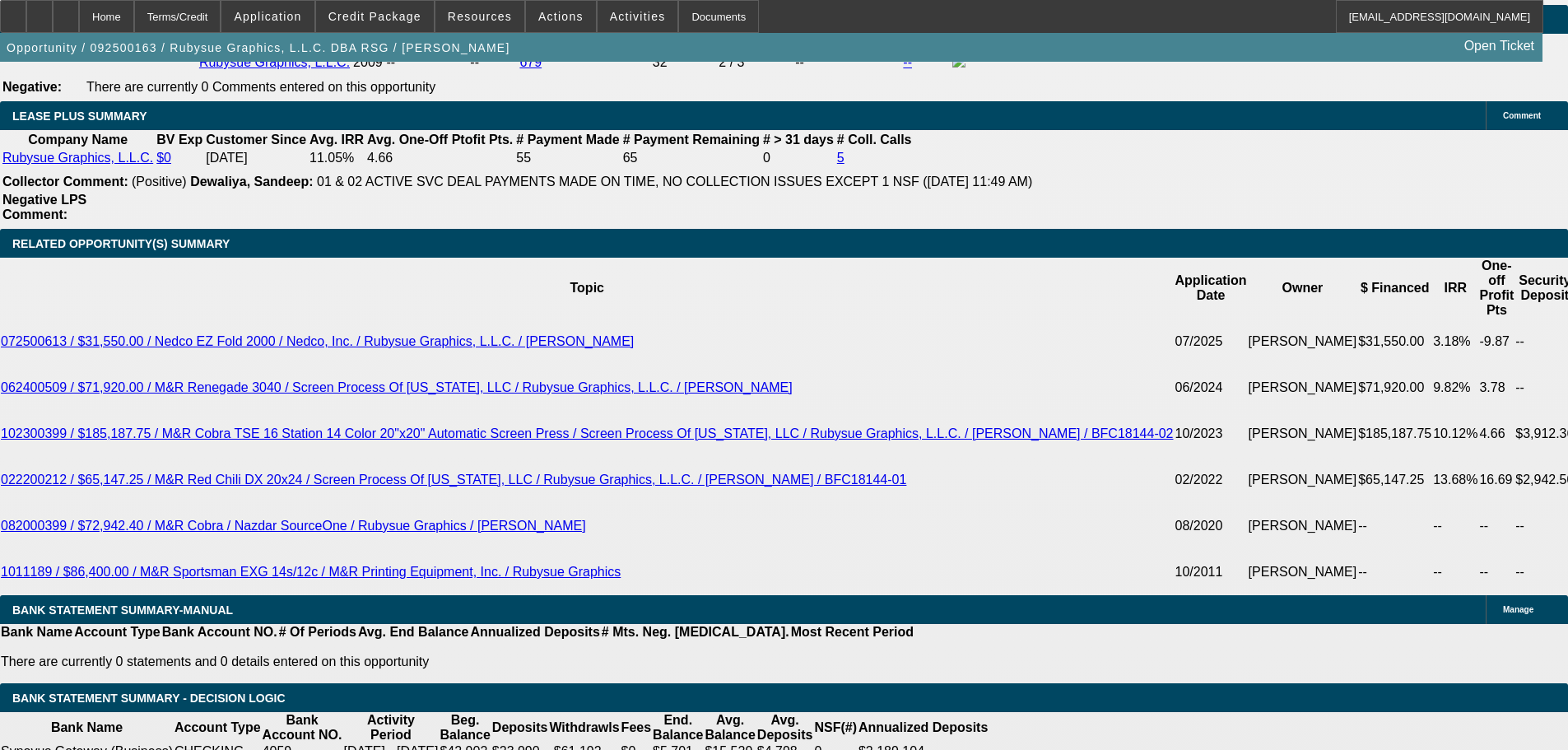
scroll to position [2683, 0]
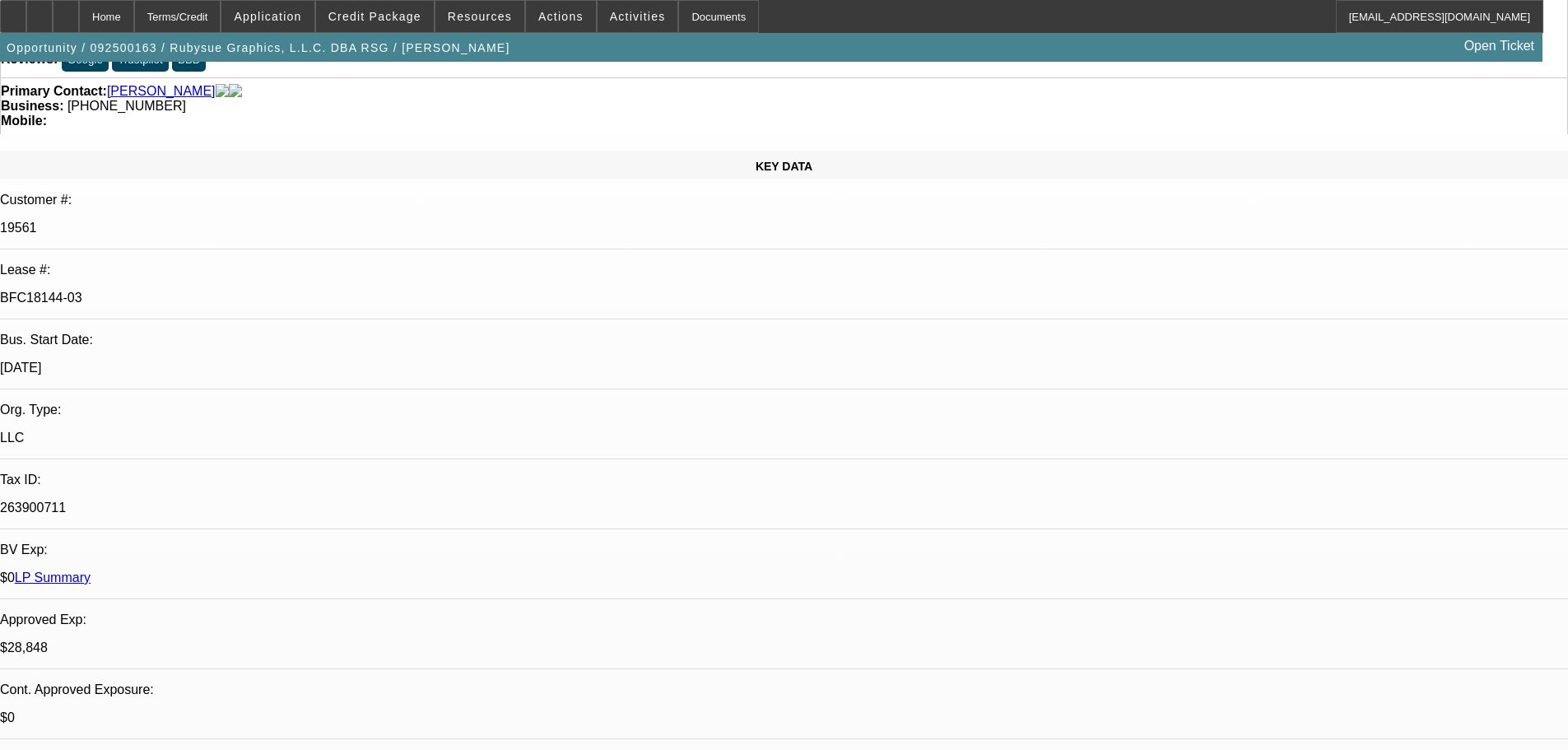
scroll to position [0, 0]
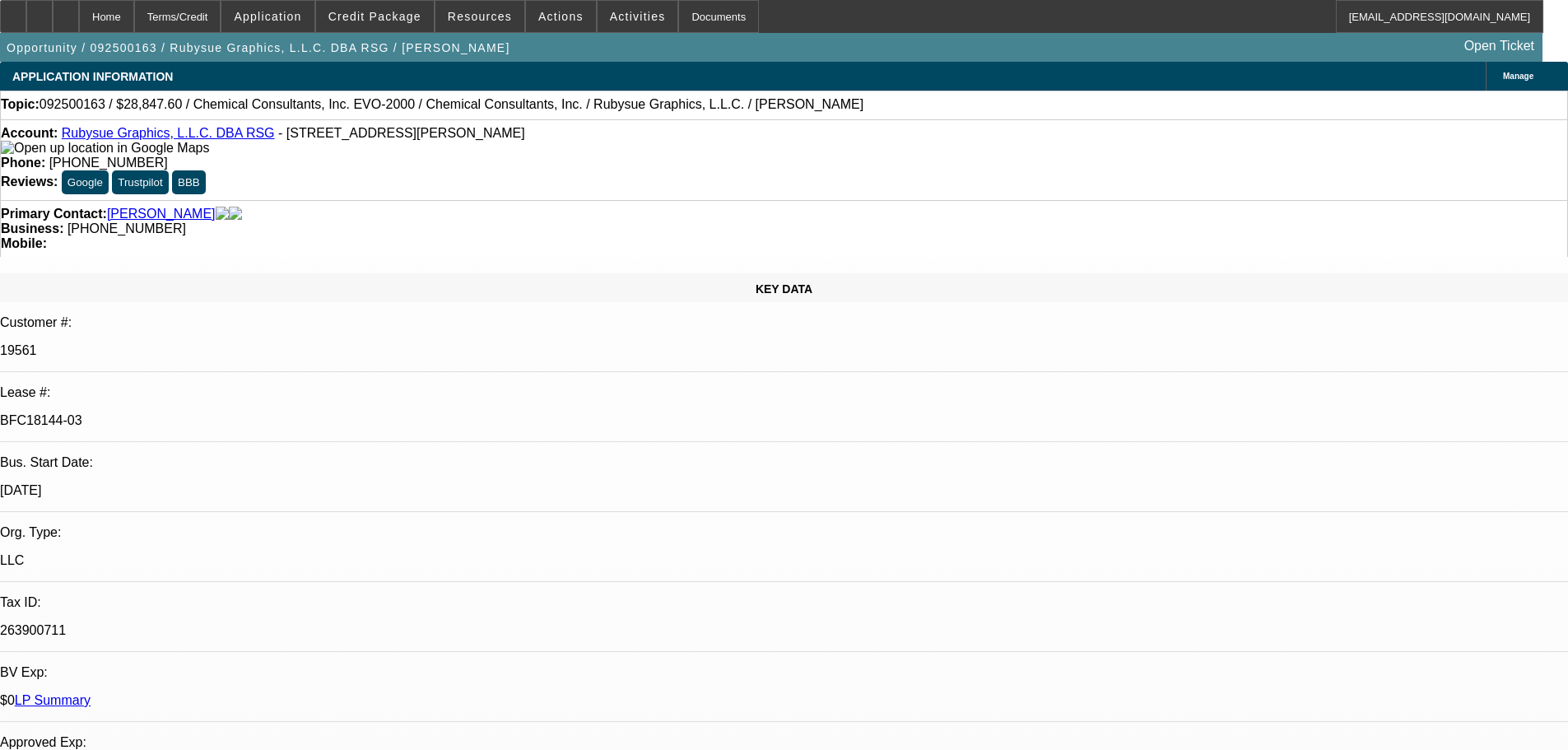
select select "0"
select select "2"
select select "0"
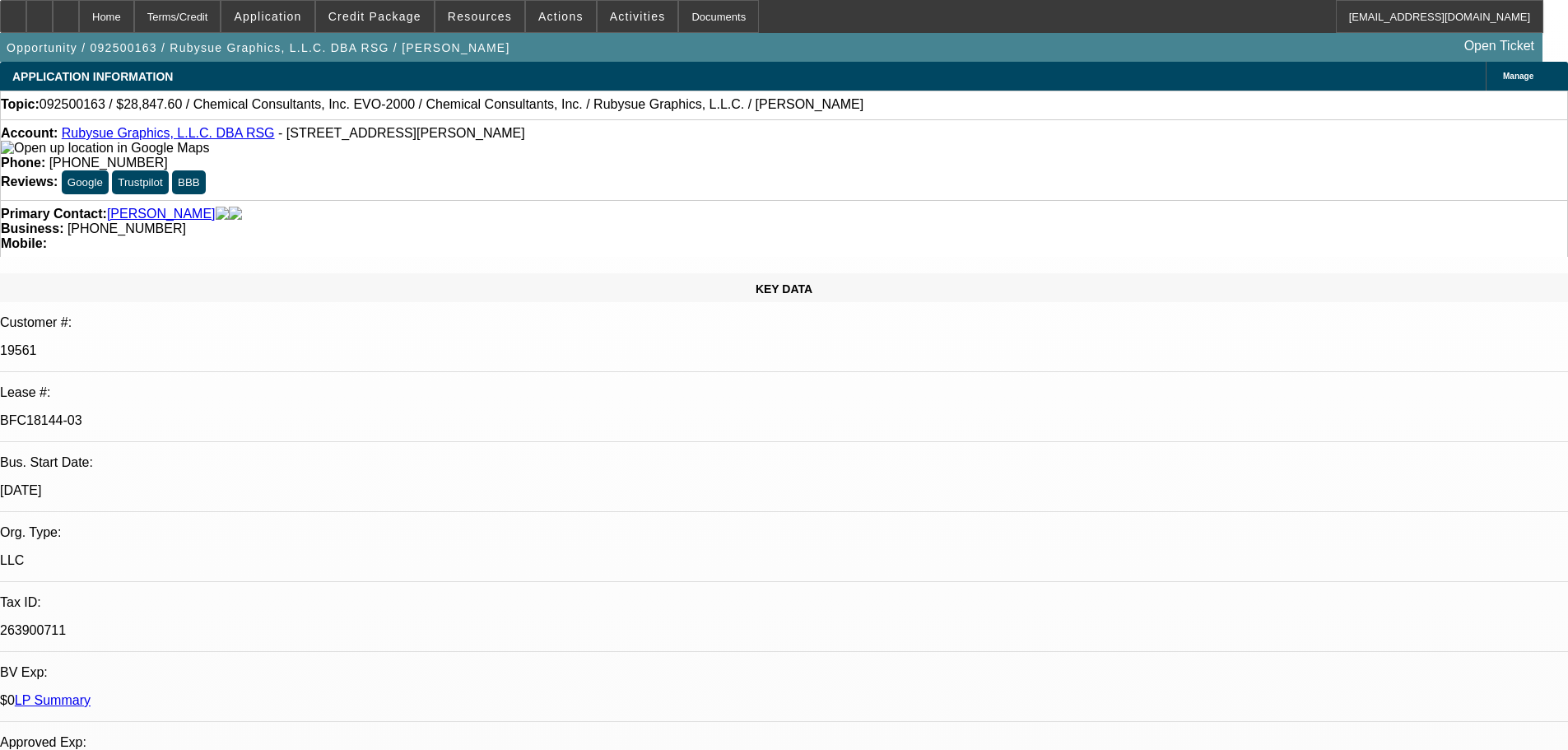
select select "0"
select select "2"
select select "0"
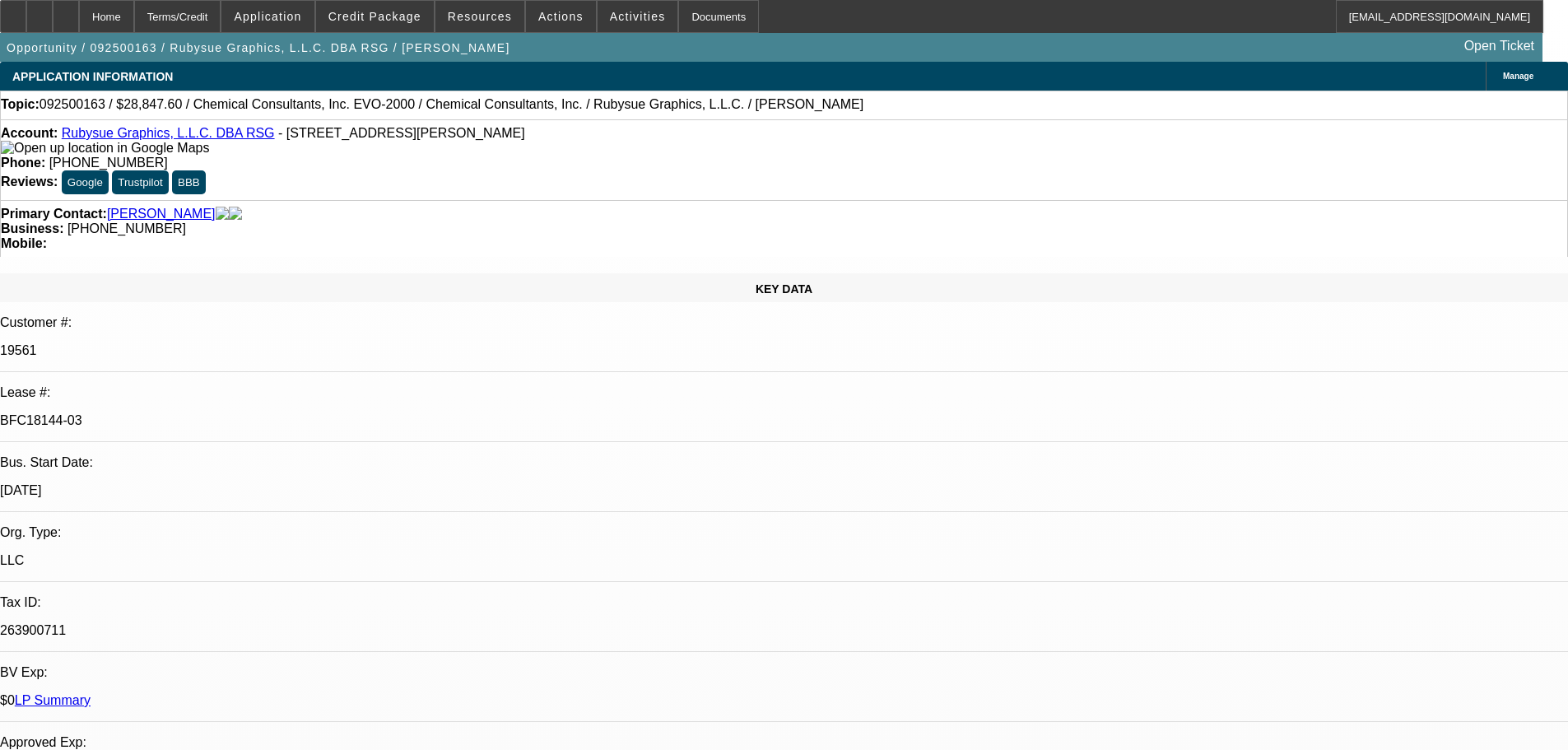
select select "0"
select select "2"
select select "0"
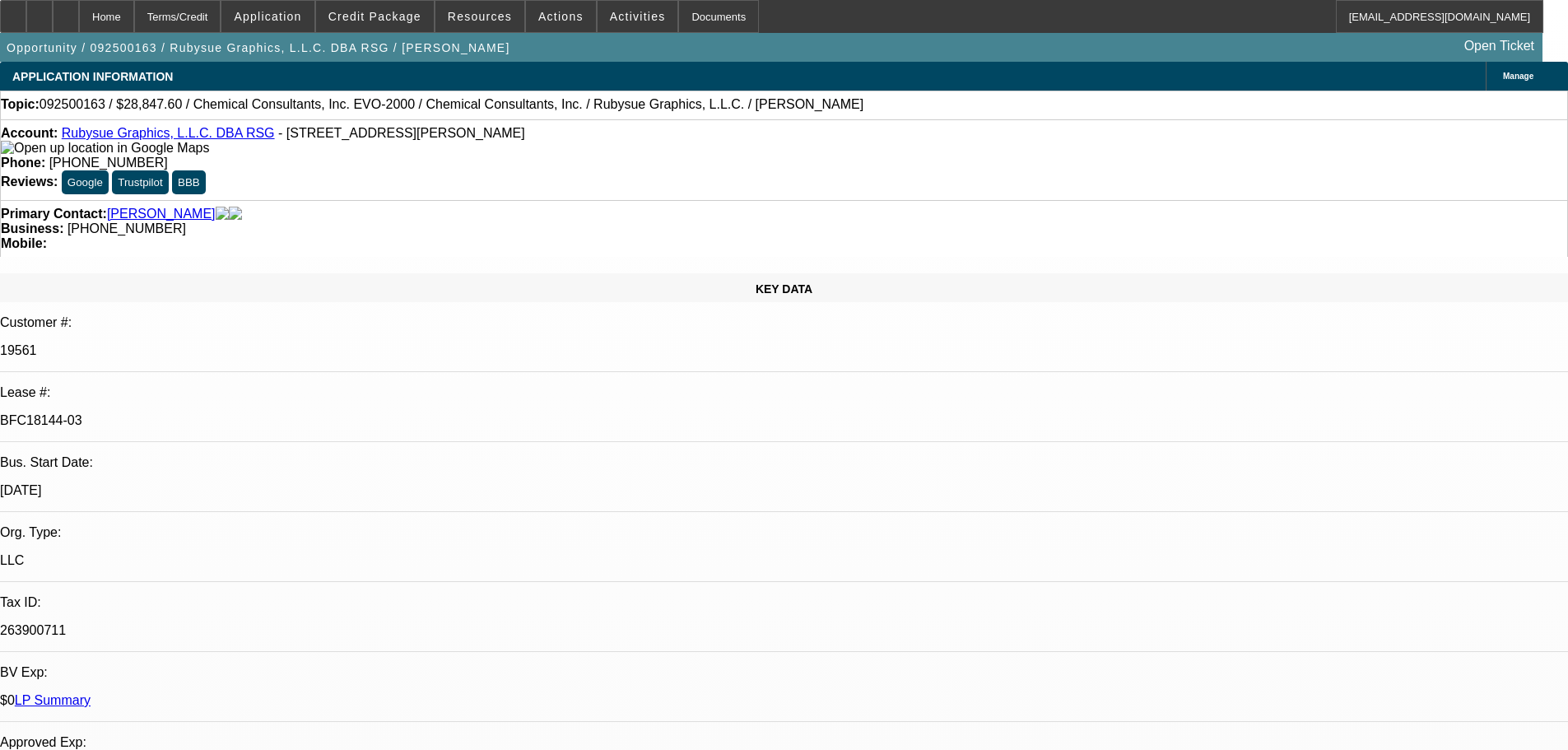
select select "2"
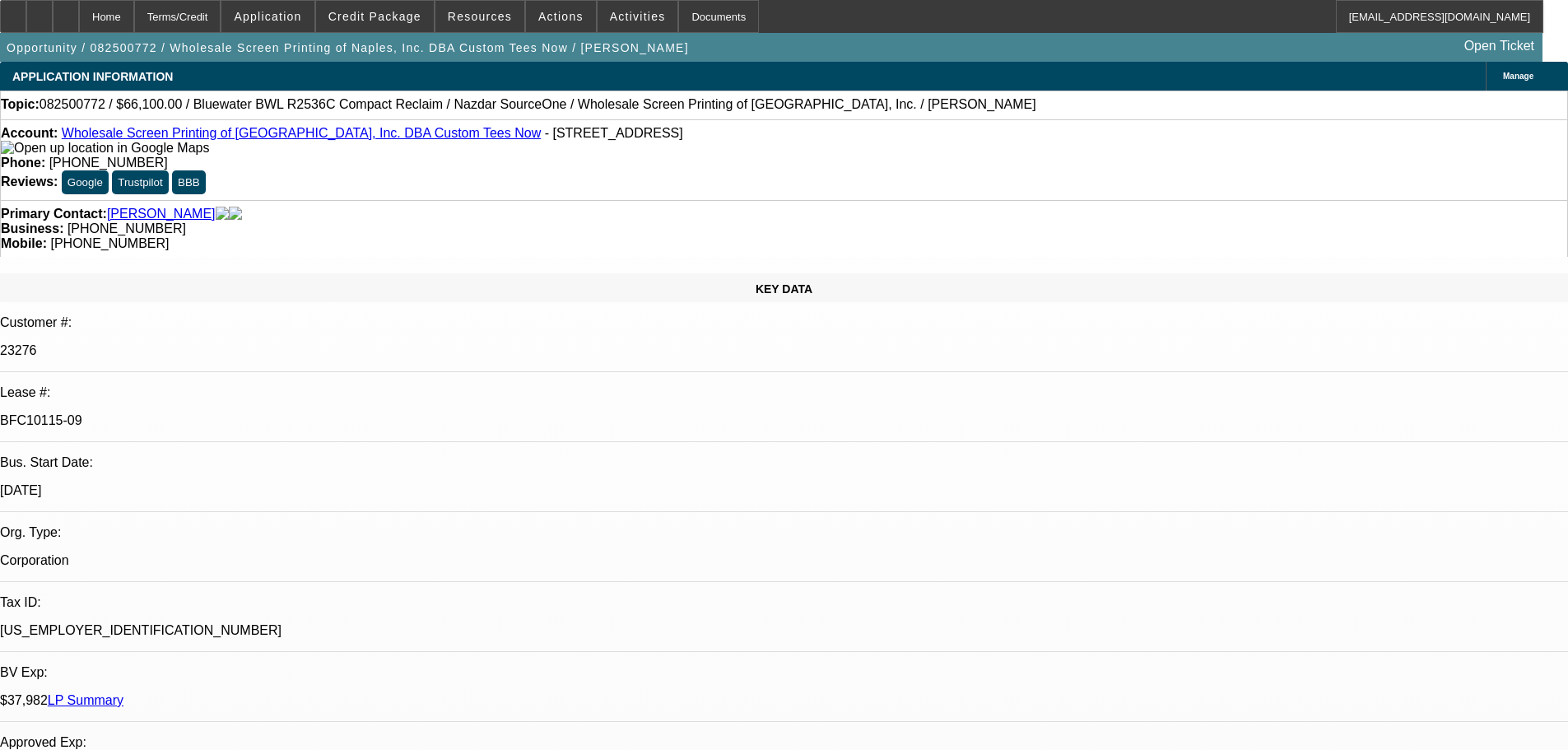
select select "0"
select select "2"
select select "0"
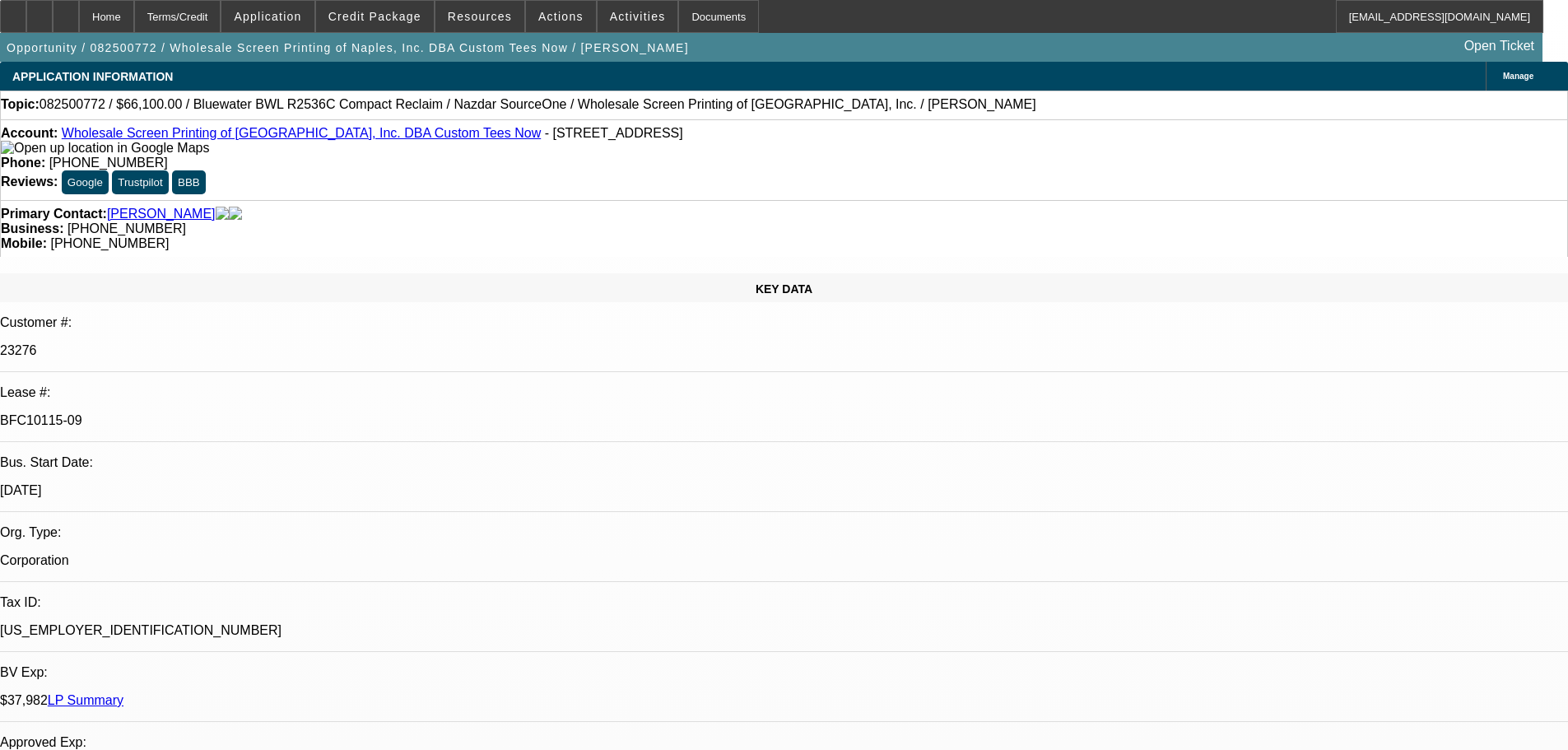
select select "0"
select select "2"
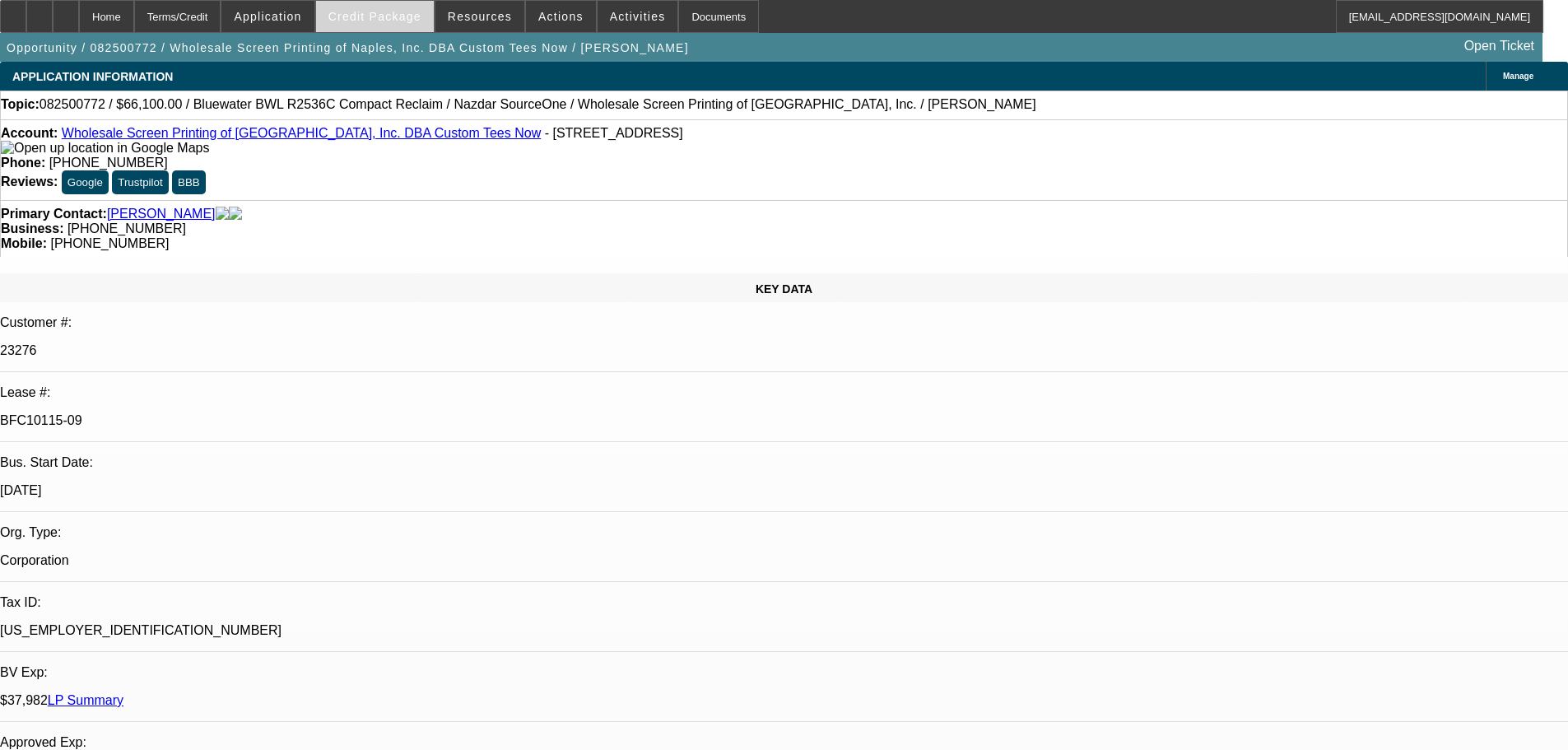
click at [404, 22] on span "Credit Package" at bounding box center [375, 16] width 93 height 13
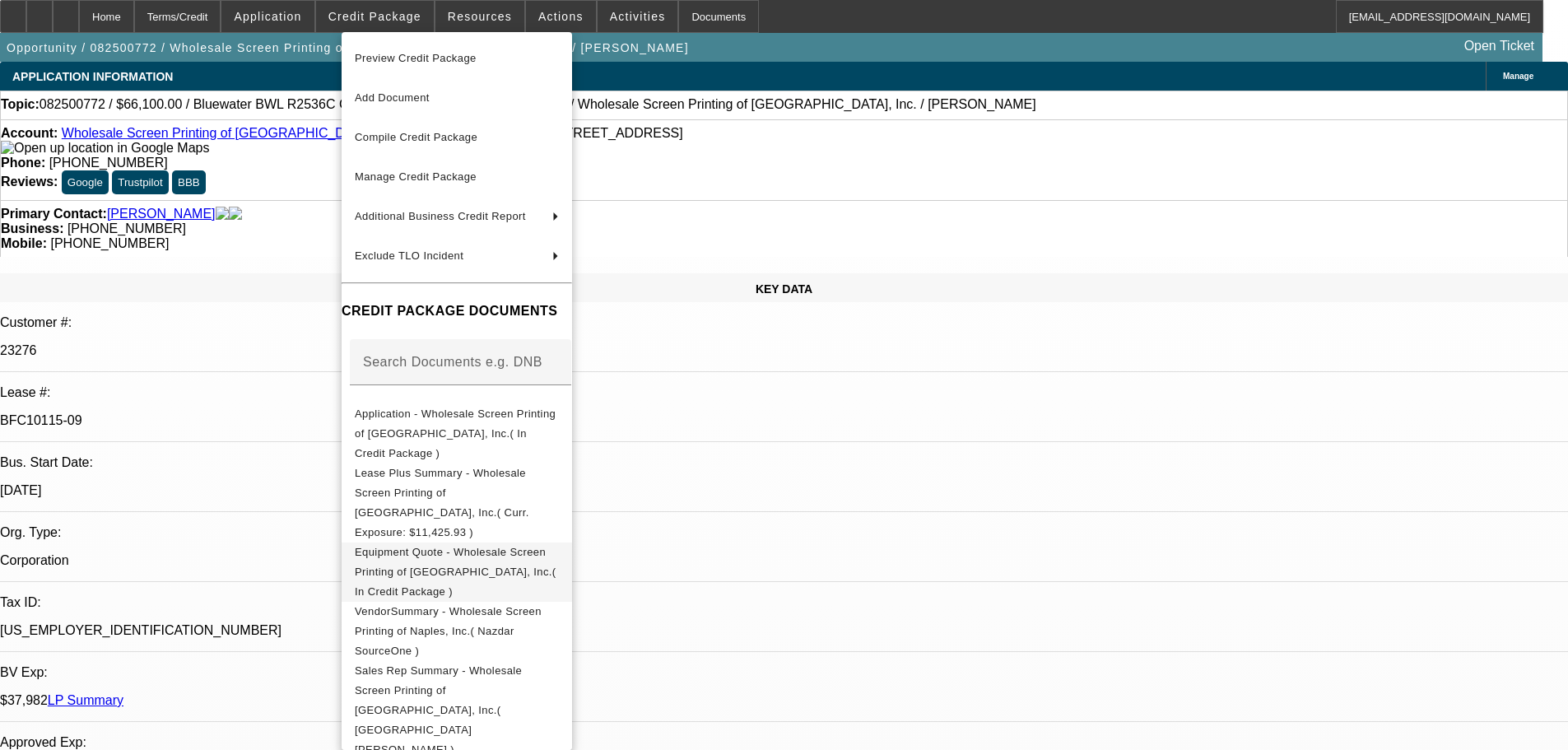
click at [513, 546] on span "Equipment Quote - Wholesale Screen Printing of [GEOGRAPHIC_DATA], Inc.( In Cred…" at bounding box center [456, 572] width 202 height 52
